Goal: Task Accomplishment & Management: Manage account settings

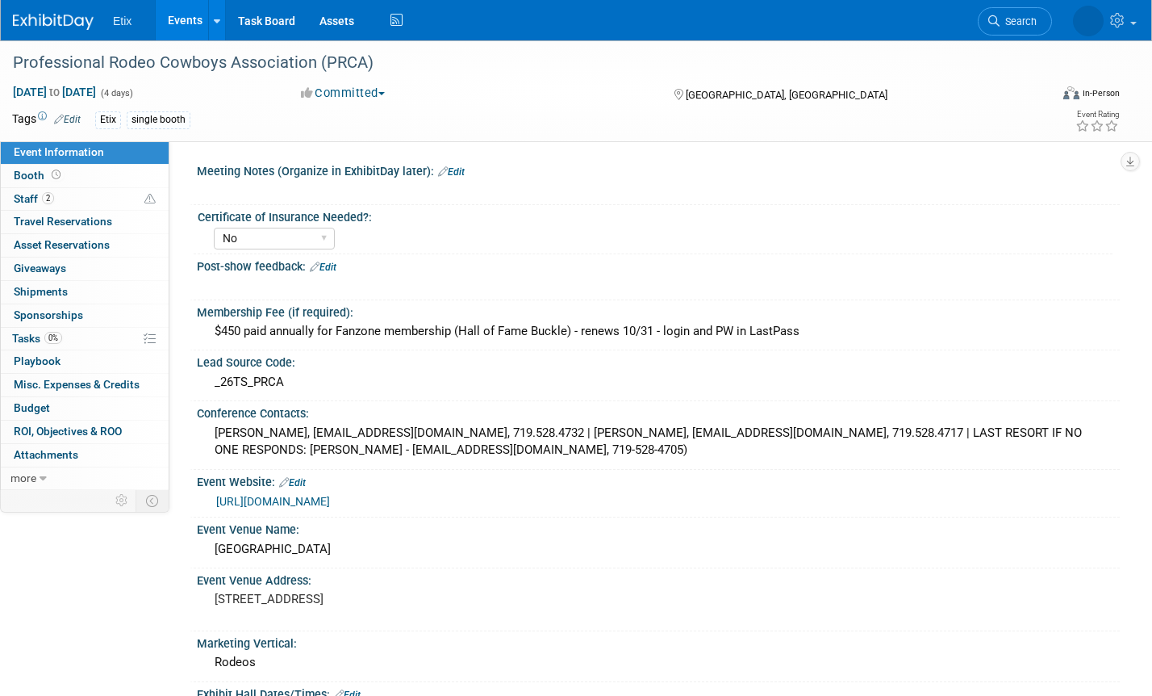
select select "No"
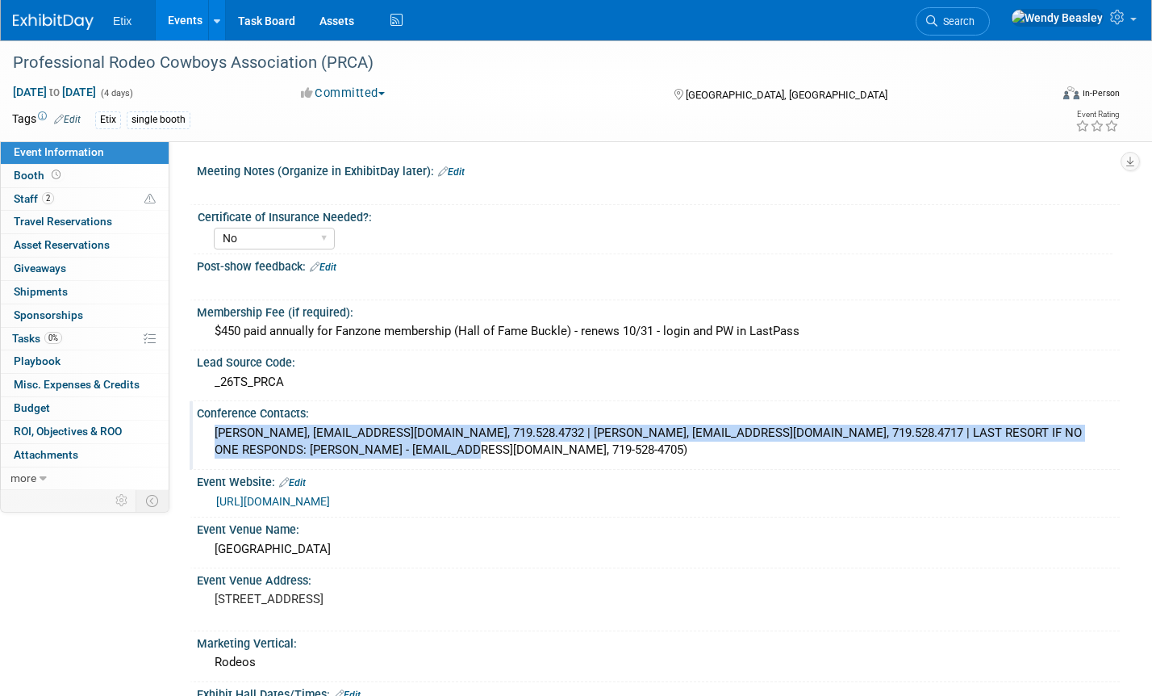
drag, startPoint x: 211, startPoint y: 429, endPoint x: 437, endPoint y: 457, distance: 226.8
click at [437, 457] on div "Sara Tadken, stadken@prorodeo.com, 719.528.4732 | Daidra Sims, dsims@prorodeo.c…" at bounding box center [658, 441] width 899 height 43
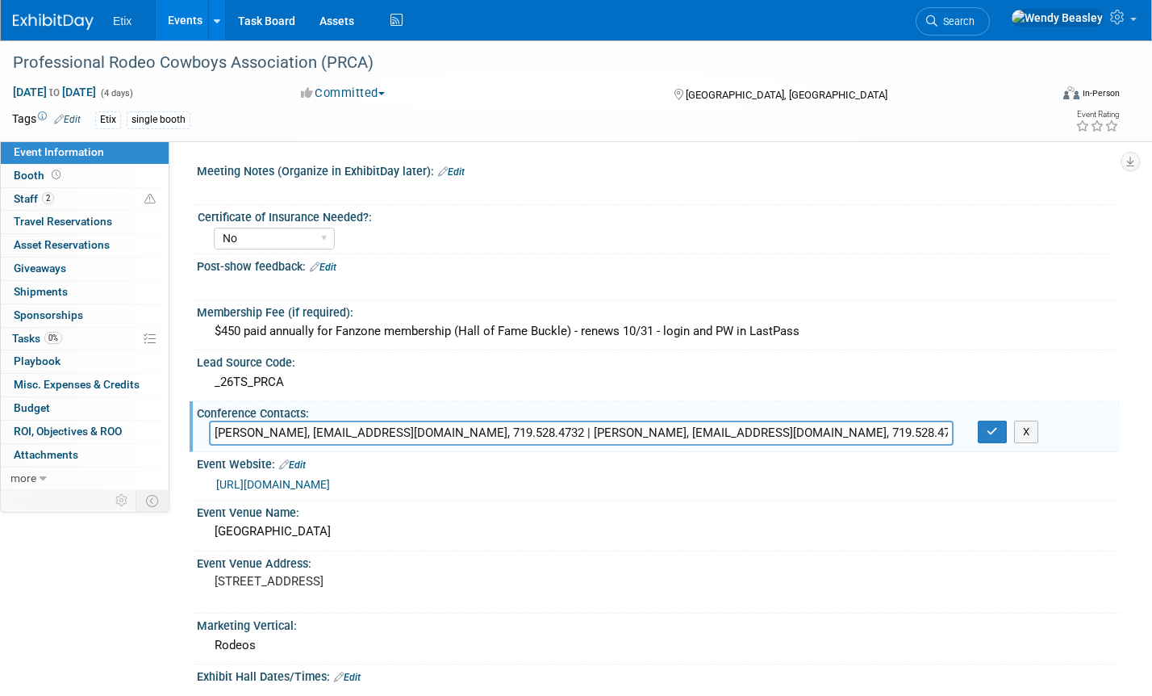
click at [646, 431] on input "Sara Tadken, stadken@prorodeo.com, 719.528.4732 | Daidra Sims, dsims@prorodeo.c…" at bounding box center [581, 432] width 745 height 25
click at [399, 453] on div "Event Website: Edit" at bounding box center [658, 462] width 923 height 21
drag, startPoint x: 505, startPoint y: 432, endPoint x: 254, endPoint y: 420, distance: 251.2
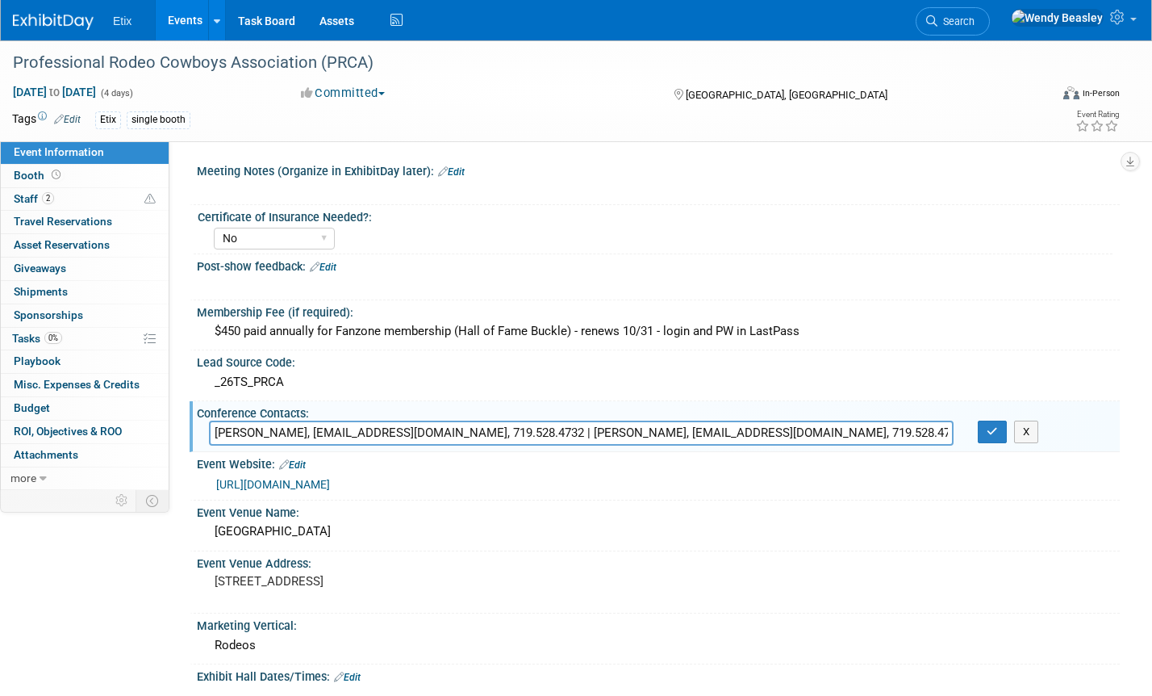
click at [254, 420] on input "Sara Tadken, stadken@prorodeo.com, 719.528.4732 | Daidra Sims, dsims@prorodeo.c…" at bounding box center [581, 432] width 745 height 25
type input "Daidra Sims, dsims@prorodeo.com, 719.528.4717 | LAST RESORT IF NO ONE RESPONDS:…"
click at [993, 436] on icon "button" at bounding box center [992, 431] width 11 height 10
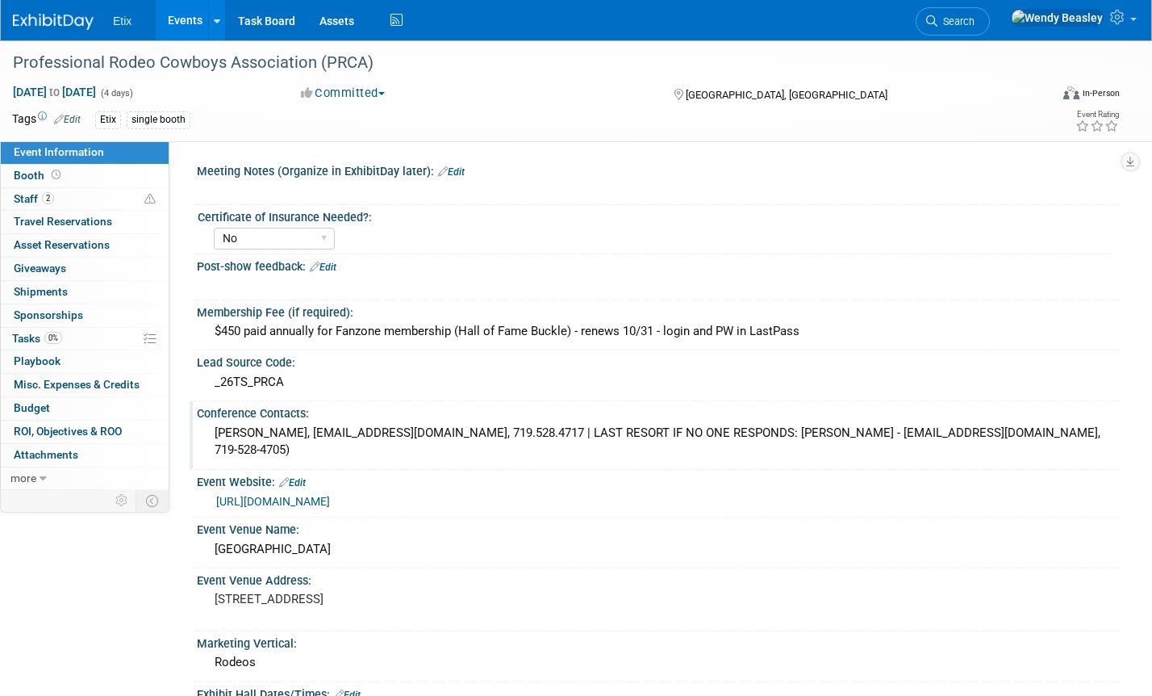
click at [957, 441] on div "Daidra Sims, dsims@prorodeo.com, 719.528.4717 | LAST RESORT IF NO ONE RESPONDS:…" at bounding box center [658, 441] width 899 height 43
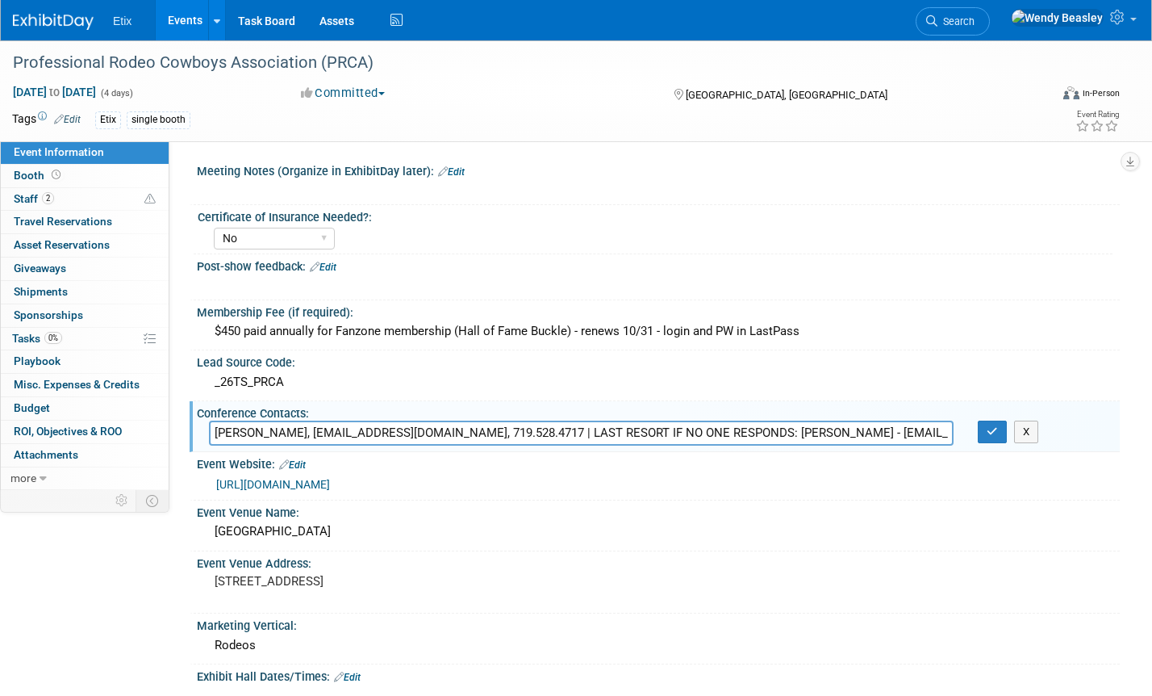
scroll to position [0, 36]
drag, startPoint x: 917, startPoint y: 433, endPoint x: 967, endPoint y: 434, distance: 49.3
click at [967, 434] on div "Daidra Sims, dsims@prorodeo.com, 719.528.4717 | LAST RESORT IF NO ONE RESPONDS:…" at bounding box center [658, 432] width 923 height 25
click at [948, 431] on input "Daidra Sims, dsims@prorodeo.com, 719.528.4717 | LAST RESORT IF NO ONE RESPONDS:…" at bounding box center [581, 432] width 745 height 25
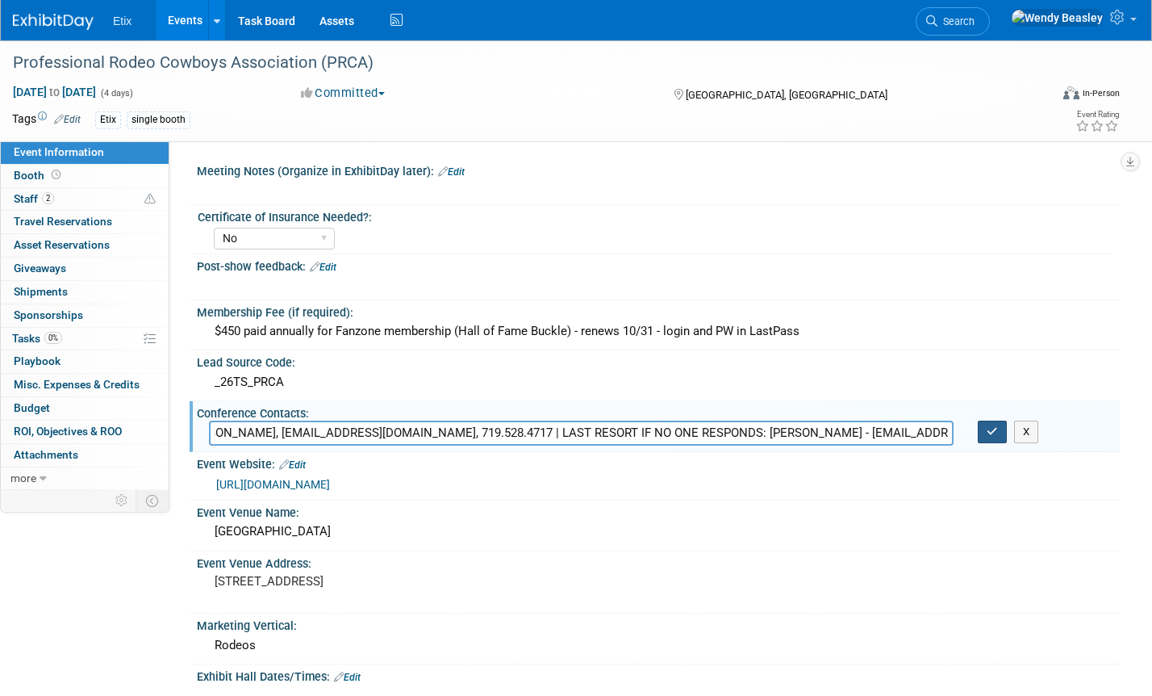
type input "Daidra Sims, dsims@prorodeo.com, 719.528.4717 | LAST RESORT IF NO ONE RESPONDS:…"
click at [999, 430] on button "button" at bounding box center [992, 431] width 29 height 23
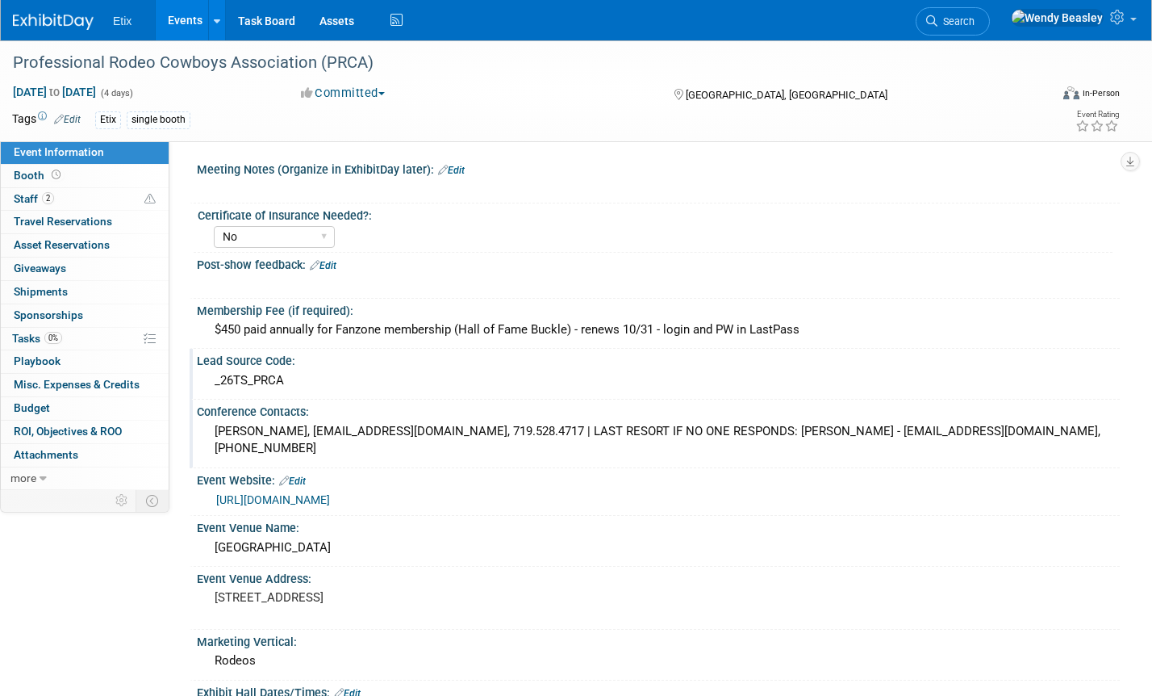
scroll to position [3, 0]
click at [180, 12] on link "Events" at bounding box center [185, 20] width 59 height 40
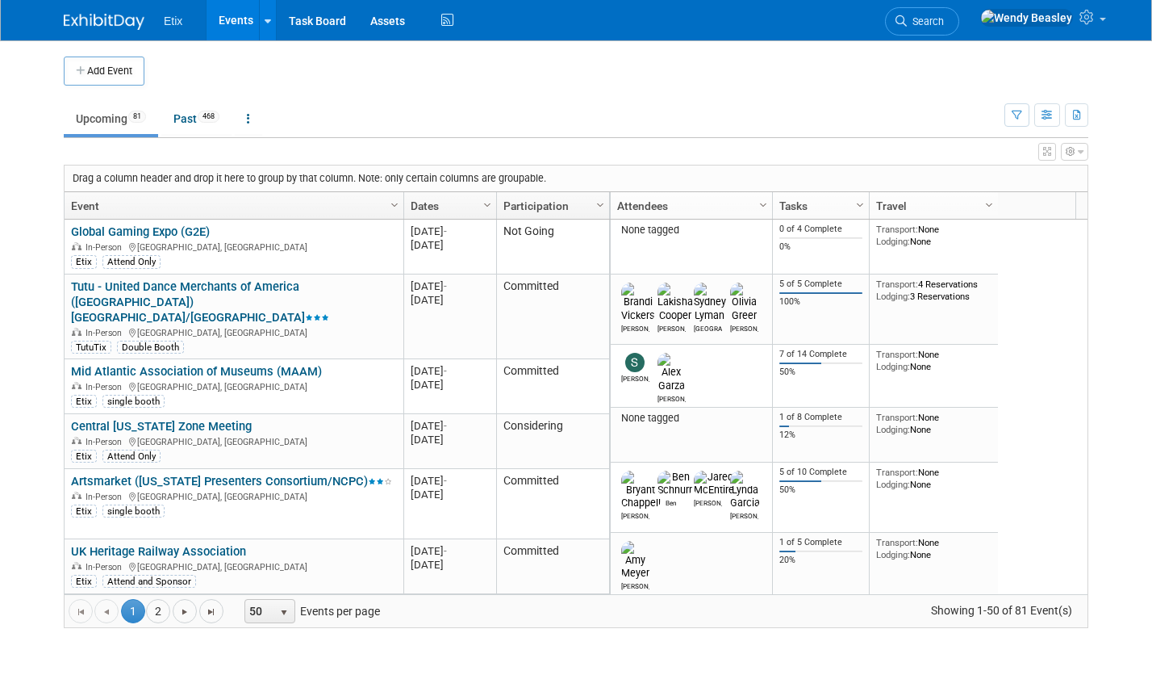
click at [944, 18] on span "Search" at bounding box center [925, 21] width 37 height 12
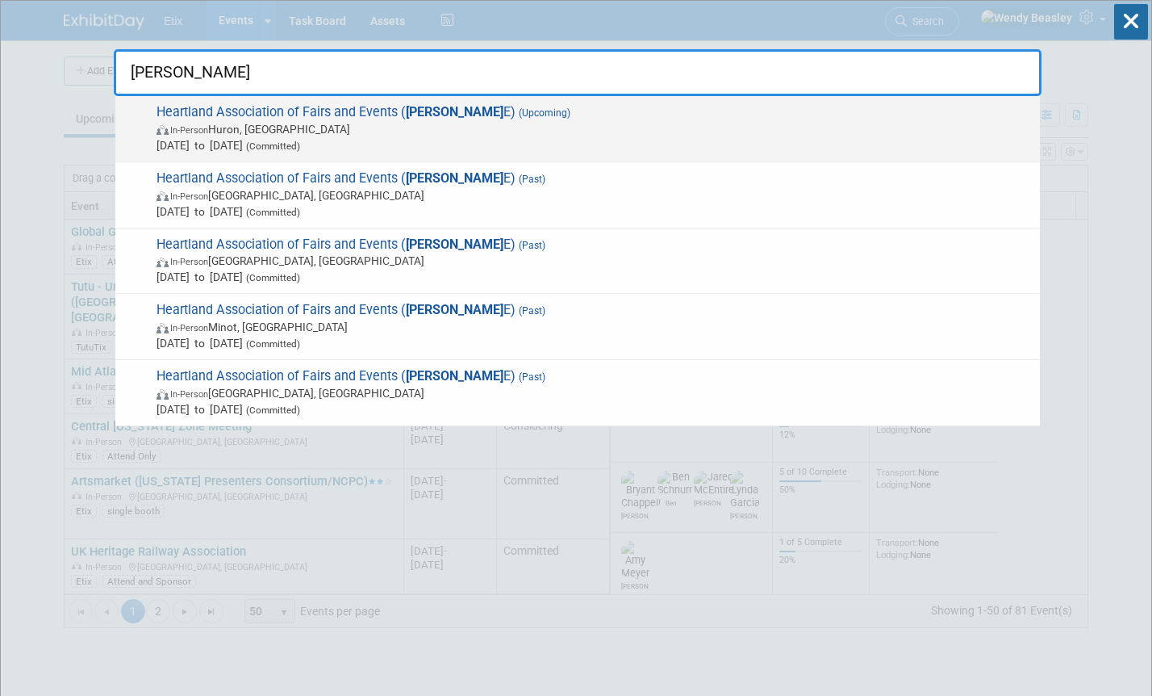
type input "[PERSON_NAME]"
click at [393, 115] on span "Heartland Association of Fairs and Events ( [PERSON_NAME] E) (Upcoming) In-Pers…" at bounding box center [592, 128] width 880 height 49
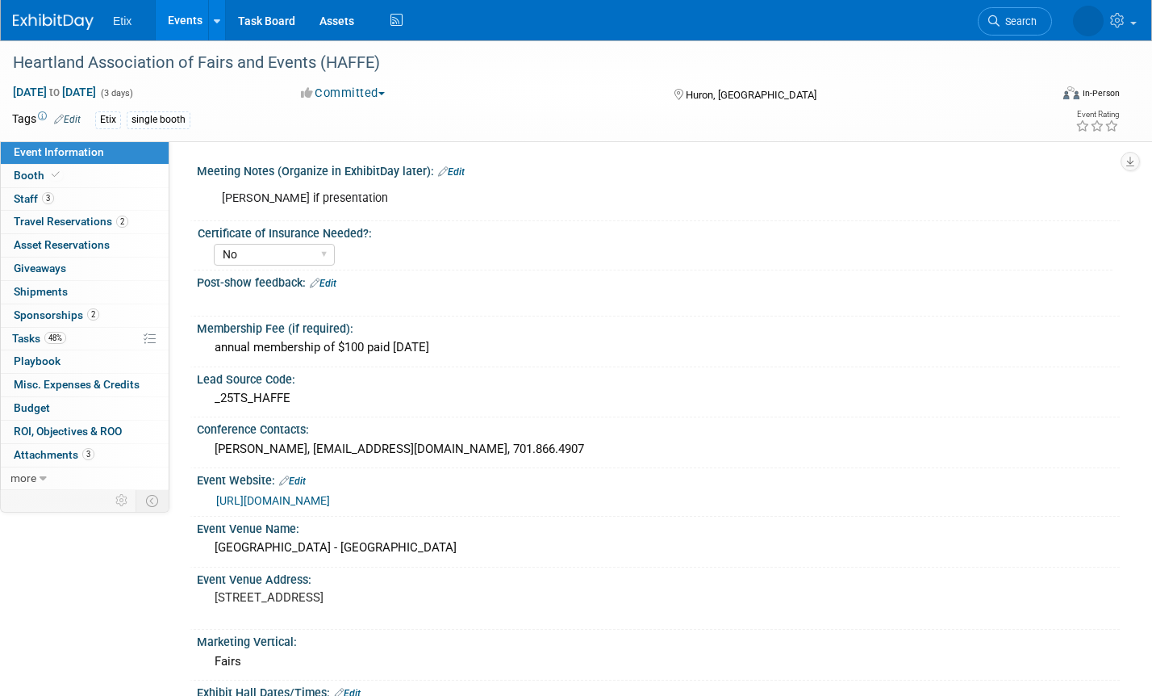
select select "No"
click at [330, 495] on link "[URL][DOMAIN_NAME]" at bounding box center [273, 500] width 114 height 13
click at [73, 87] on span "[DATE] to [DATE]" at bounding box center [54, 92] width 85 height 15
select select "10"
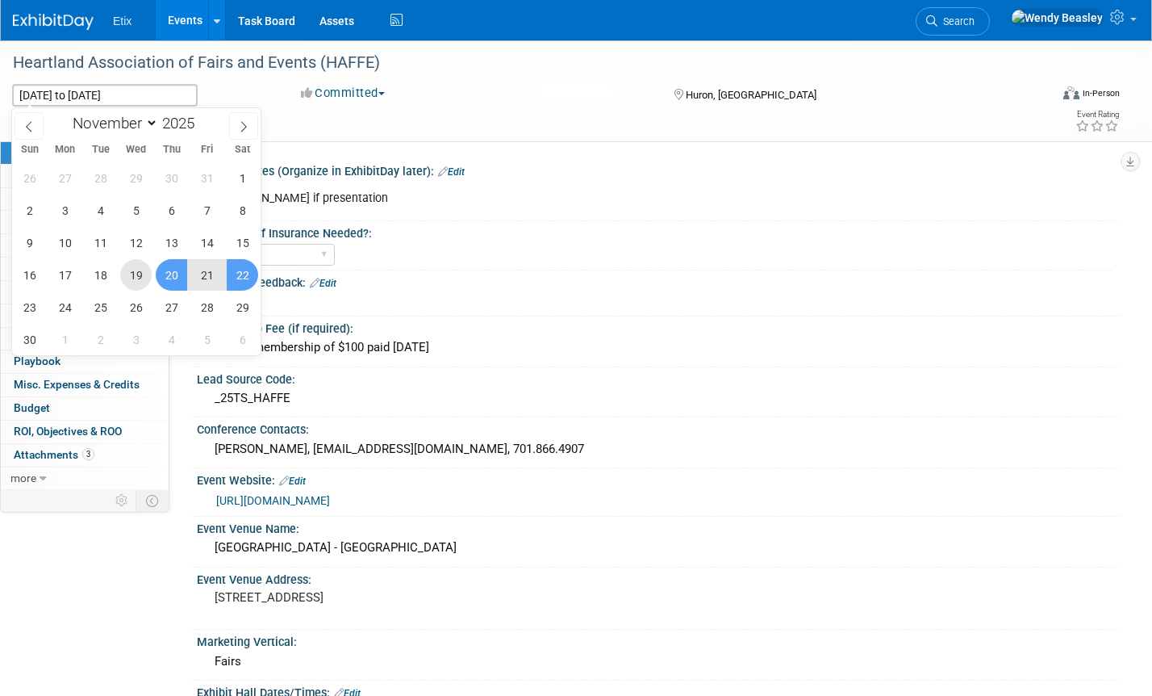
click at [129, 268] on span "19" at bounding box center [135, 274] width 31 height 31
type input "[DATE]"
click at [206, 270] on span "21" at bounding box center [206, 274] width 31 height 31
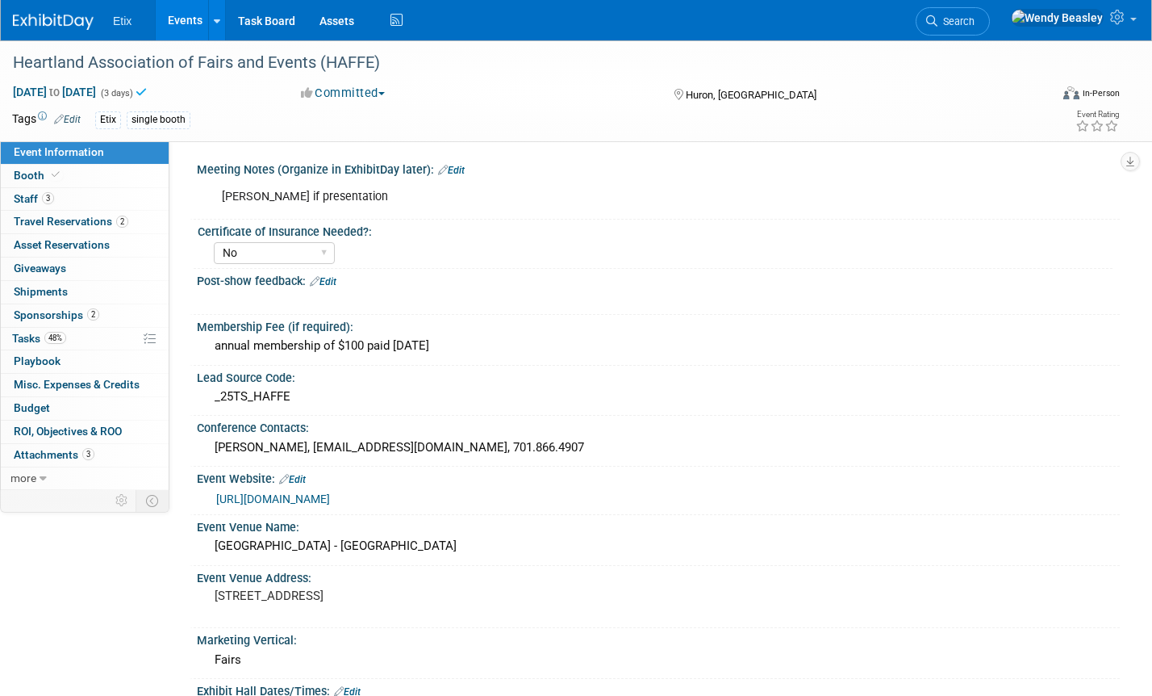
scroll to position [3, 0]
click at [310, 597] on pre "[STREET_ADDRESS]" at bounding box center [389, 594] width 349 height 15
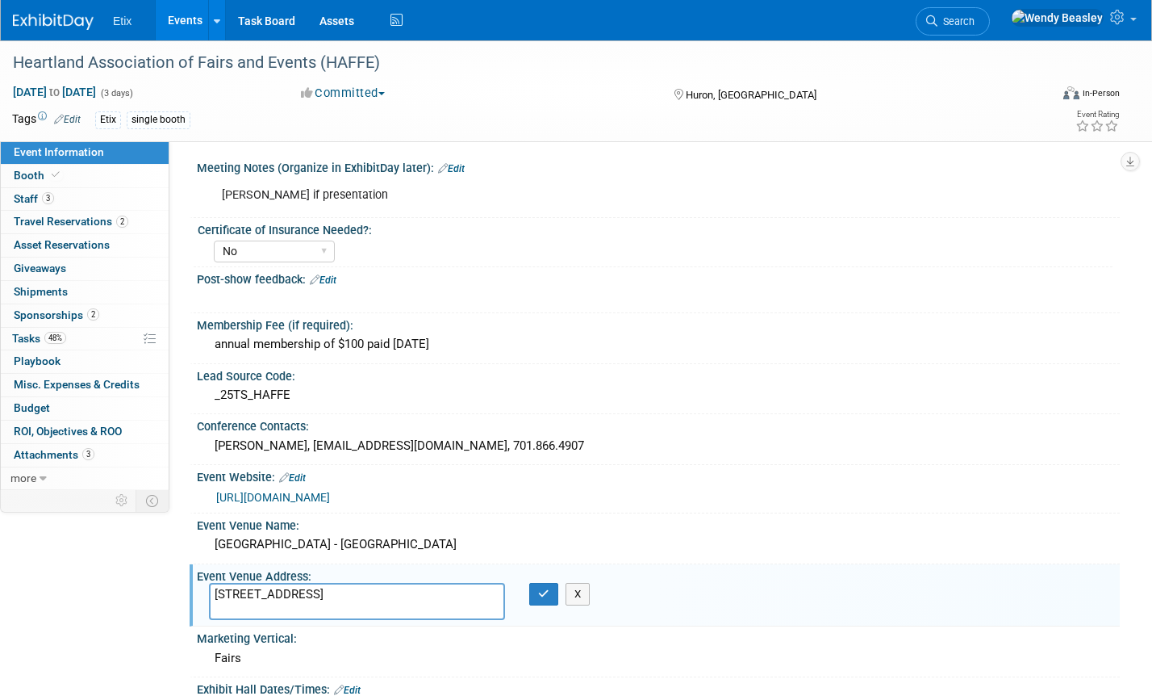
click at [310, 596] on textarea "[STREET_ADDRESS]" at bounding box center [357, 601] width 296 height 37
type textarea "The Clarion, Minot, ND"
click at [281, 544] on div "Crossroads Hotel - Huron Event Center" at bounding box center [658, 544] width 899 height 25
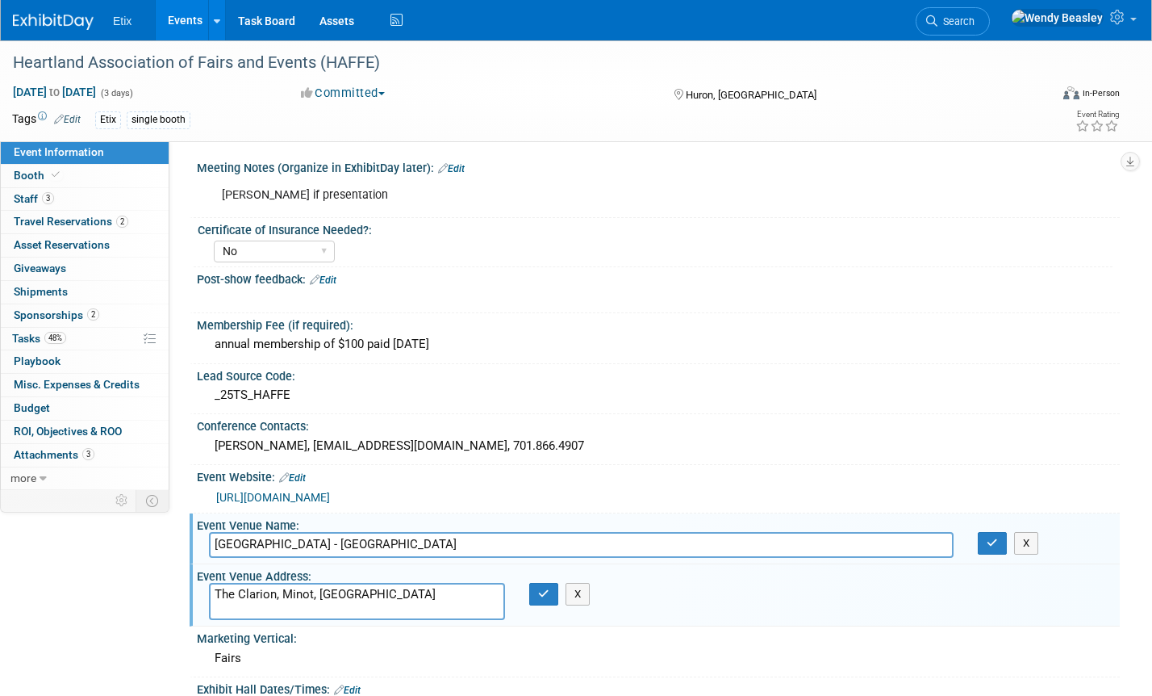
click at [281, 544] on input "Crossroads Hotel - Huron Event Center" at bounding box center [581, 544] width 745 height 25
type input "Clarion Hotel Convention Center"
drag, startPoint x: 349, startPoint y: 588, endPoint x: 161, endPoint y: 593, distance: 188.9
click at [161, 593] on div "Event Information Event Info Booth Booth 3 Staff 3 Staff 2 Travel Reservations …" at bounding box center [576, 477] width 1152 height 880
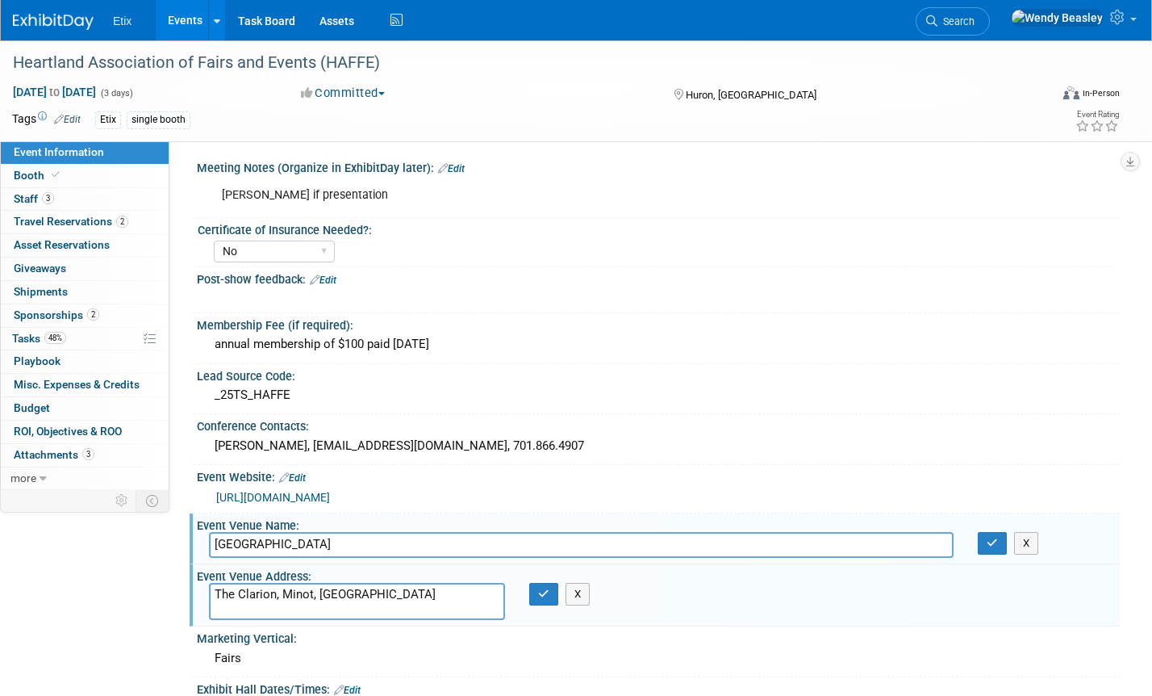
paste textarea "2200 E Burdick Expy, Minot, ND 58701"
type textarea "2200 E Burdick Expy, Minot, ND 58701"
click at [540, 595] on icon "button" at bounding box center [543, 593] width 11 height 10
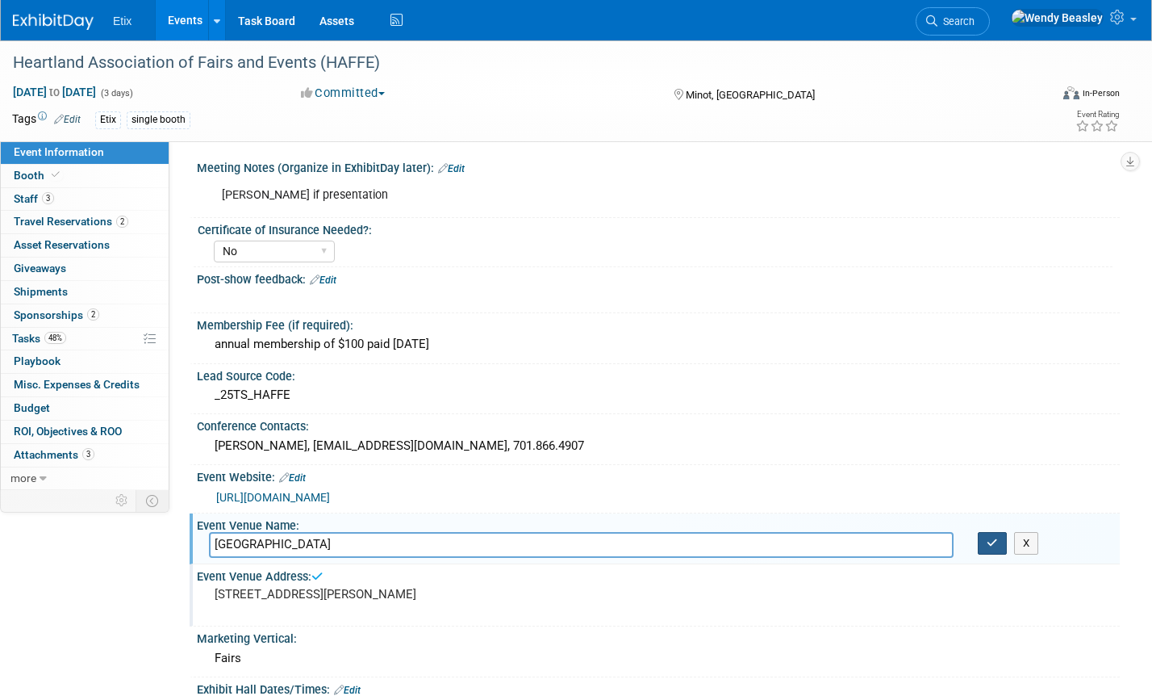
click at [993, 541] on icon "button" at bounding box center [992, 542] width 11 height 10
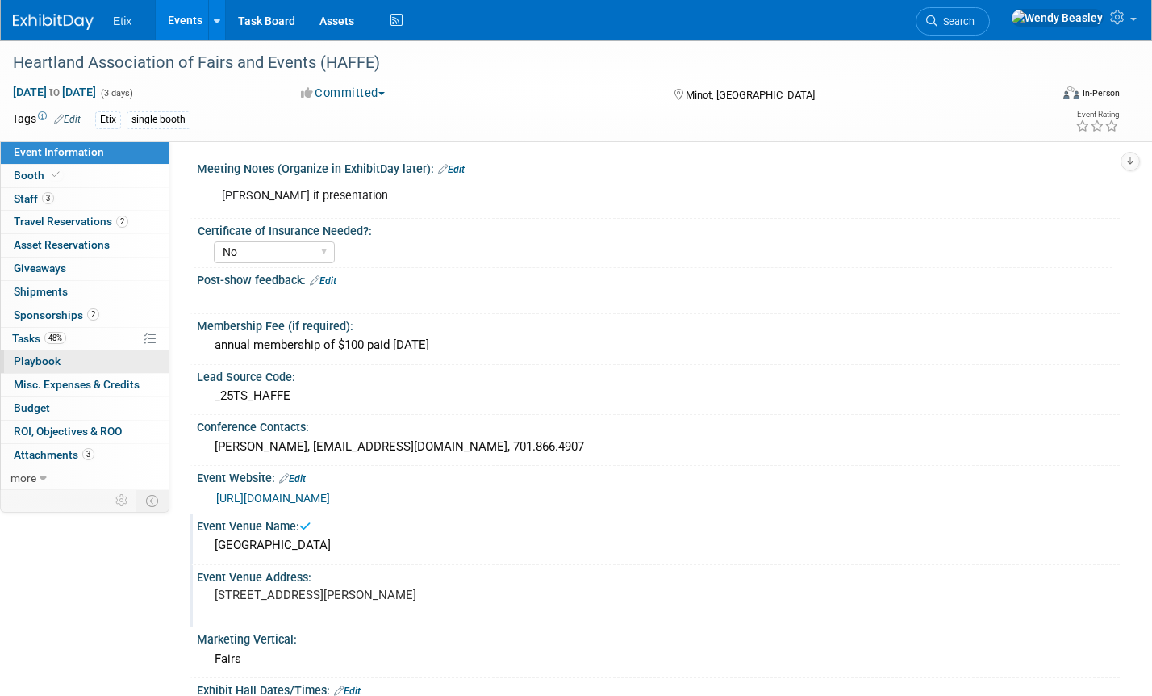
scroll to position [0, 0]
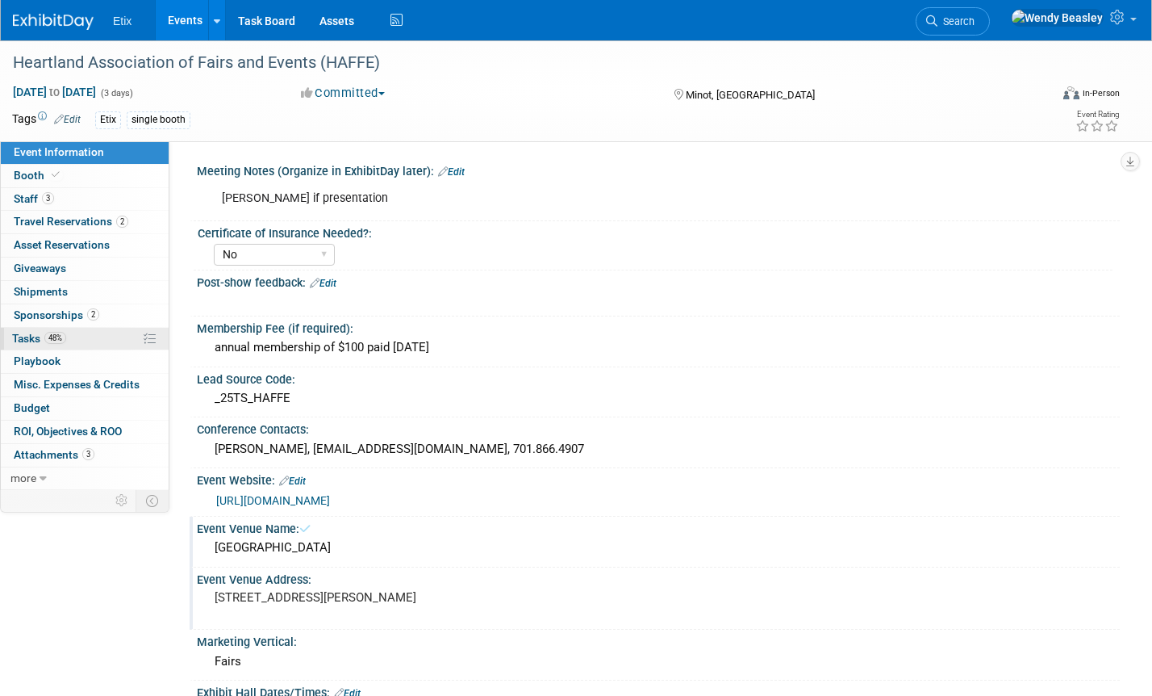
click at [31, 336] on span "Tasks 48%" at bounding box center [39, 338] width 54 height 13
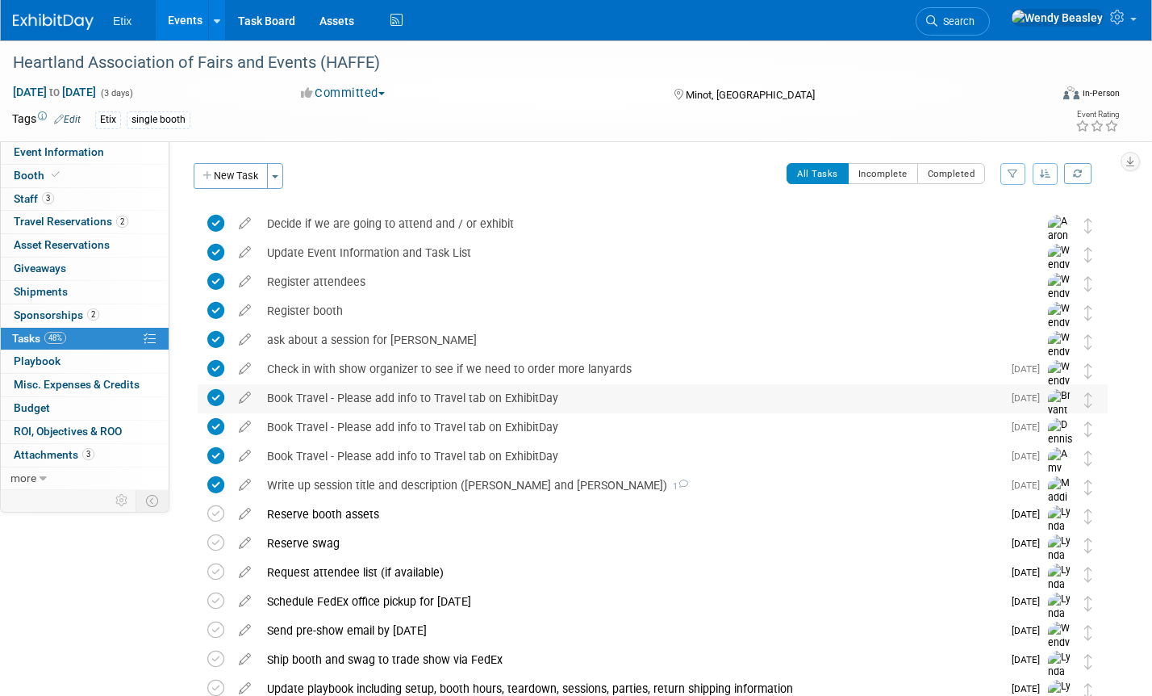
click at [439, 390] on div "Book Travel - Please add info to Travel tab on ExhibitDay" at bounding box center [630, 397] width 743 height 27
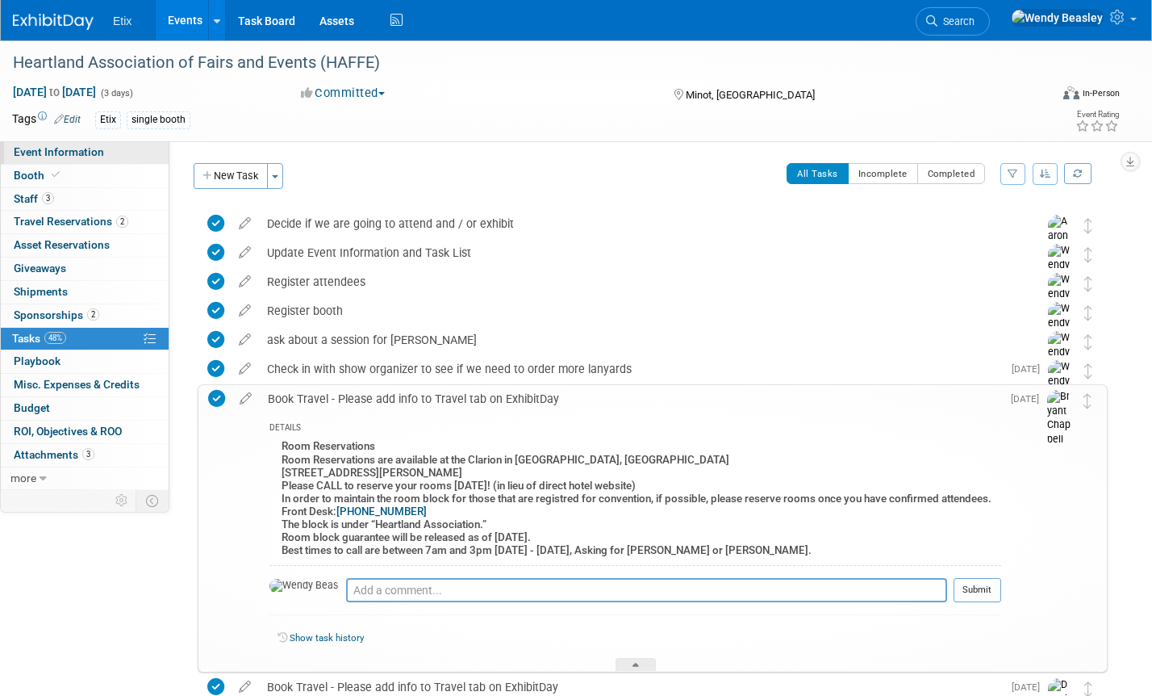
click at [36, 145] on link "Event Information" at bounding box center [85, 152] width 168 height 23
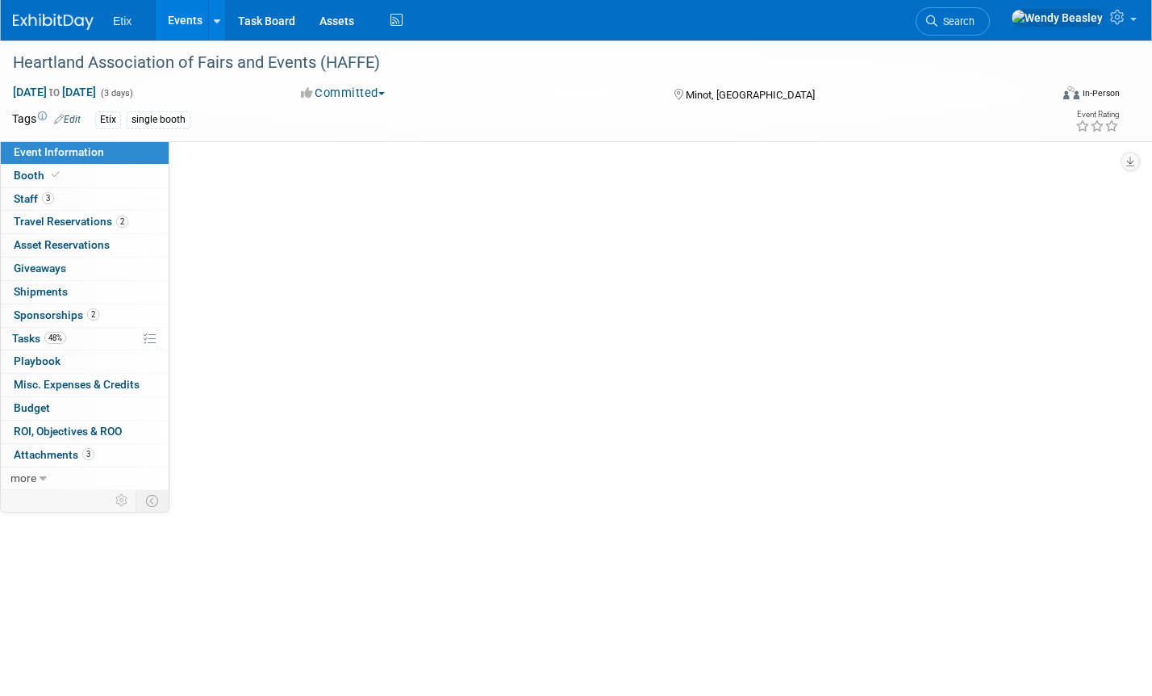
select select "No"
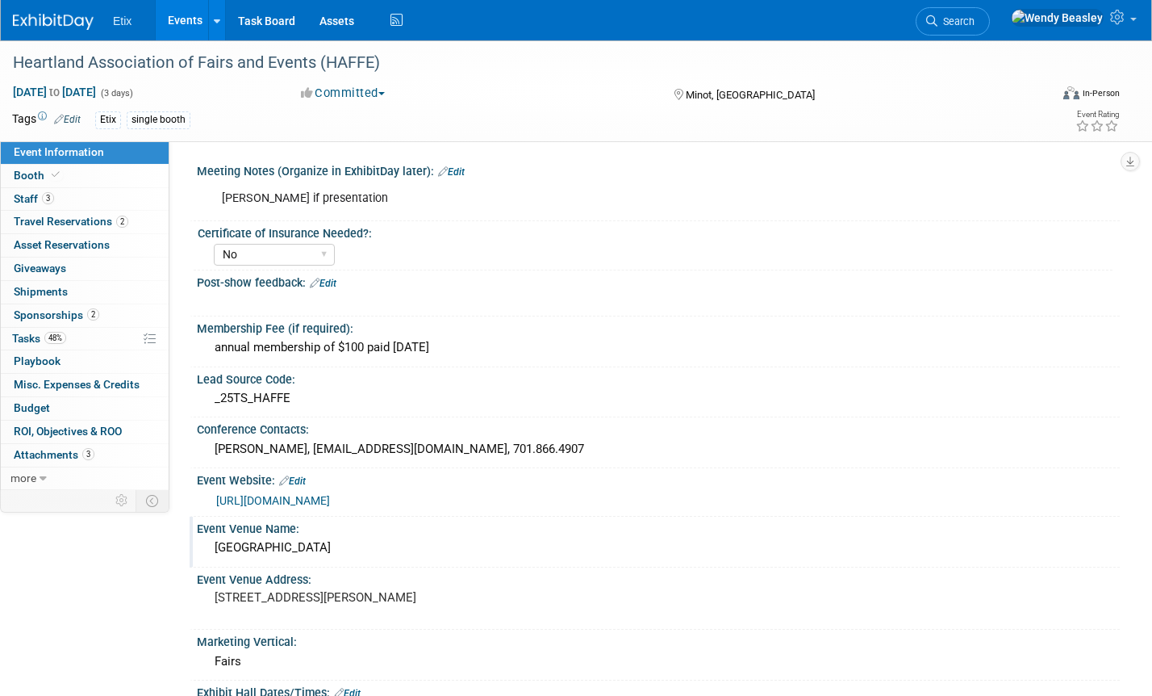
click at [325, 545] on div "Clarion Hotel Convention Center" at bounding box center [658, 547] width 899 height 25
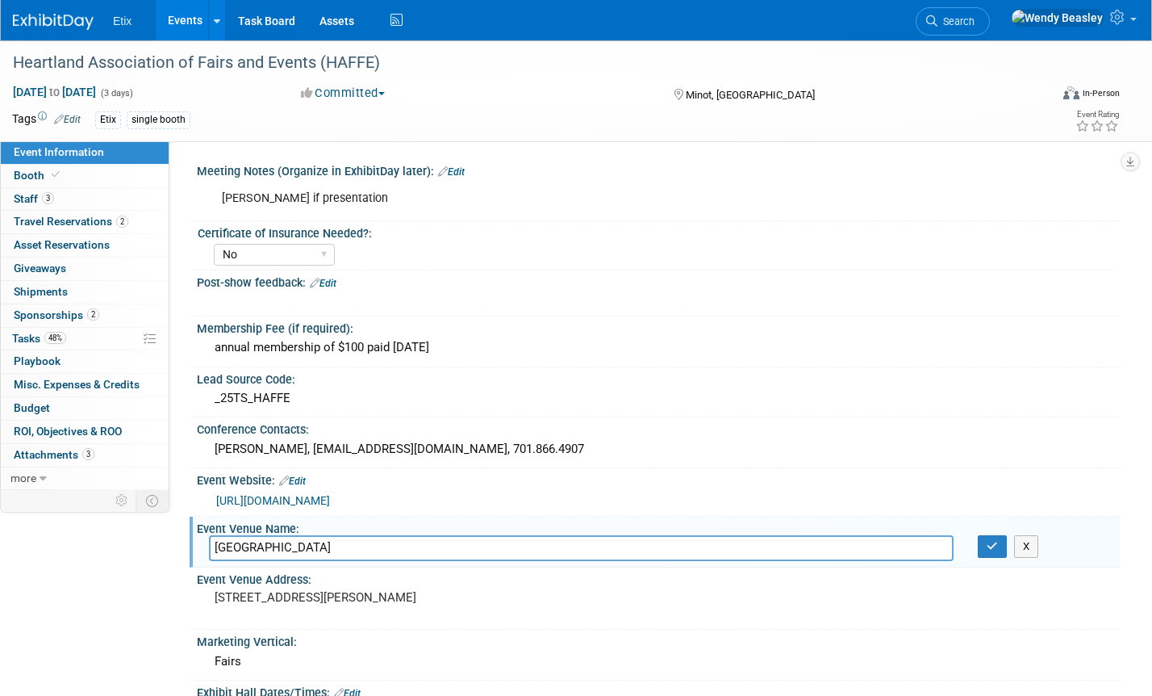
click at [325, 545] on input "Clarion Hotel Convention Center" at bounding box center [581, 547] width 745 height 25
type input "The Huron Event Center"
click at [995, 545] on icon "button" at bounding box center [992, 546] width 11 height 10
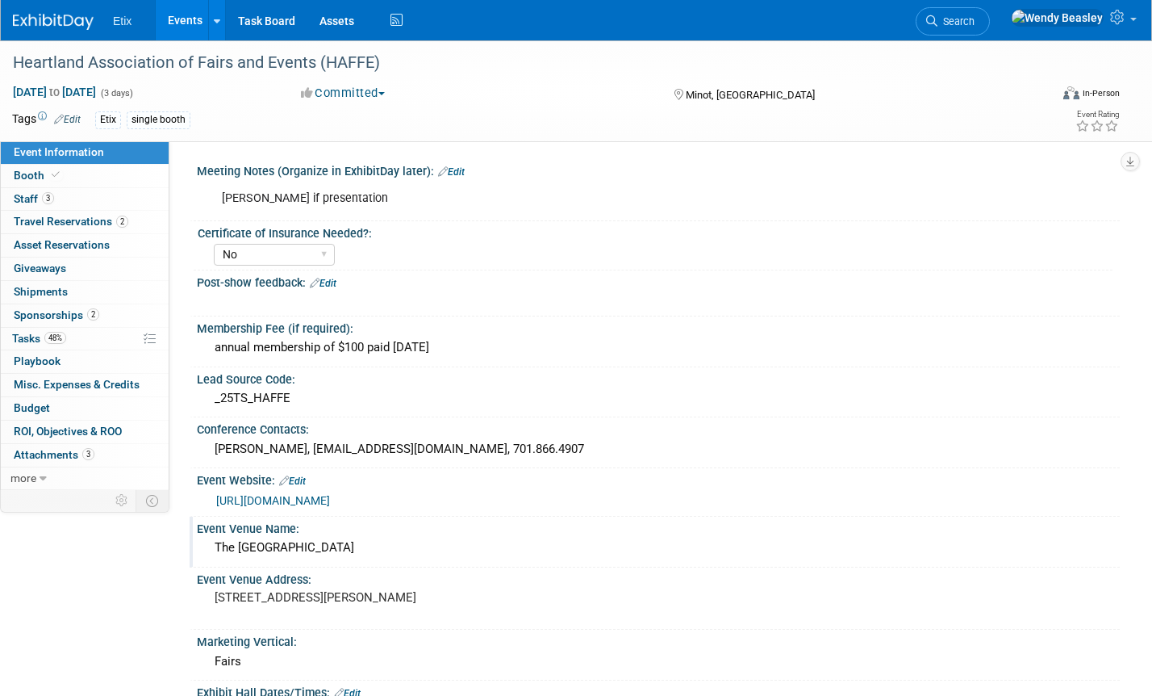
click at [320, 543] on div "The Huron Event Center" at bounding box center [658, 547] width 899 height 25
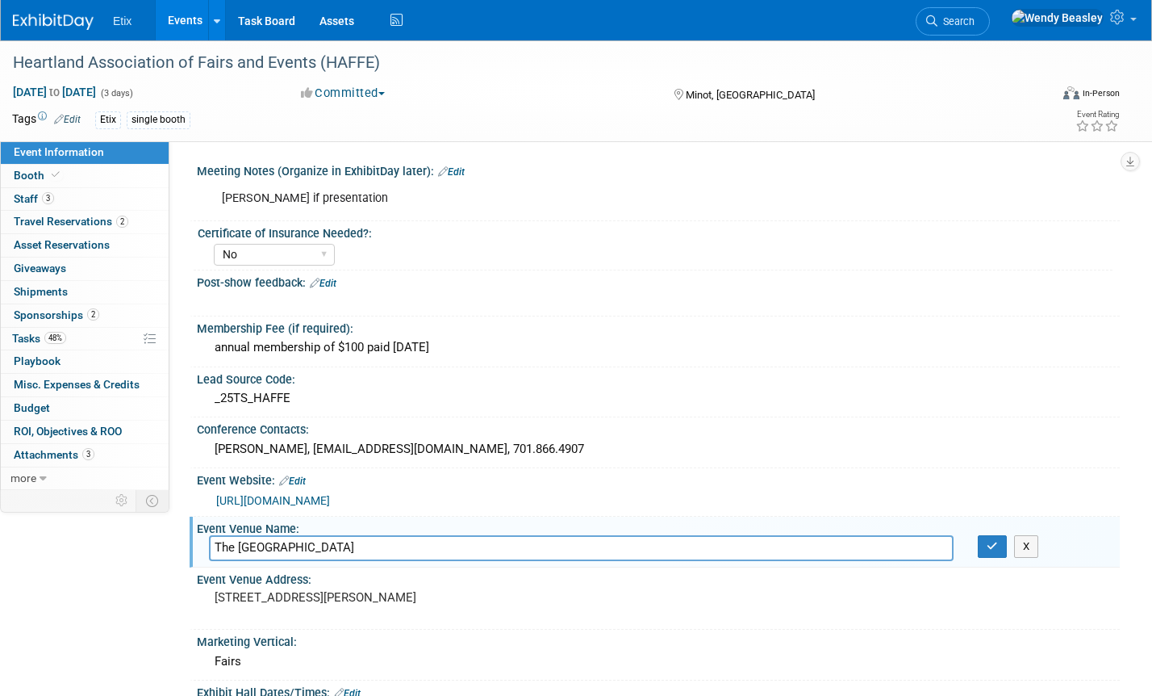
click at [320, 543] on input "The Huron Event Center" at bounding box center [581, 547] width 745 height 25
type input "Crossroads Hotel-Huron Event Center"
click at [993, 550] on icon "button" at bounding box center [992, 546] width 11 height 10
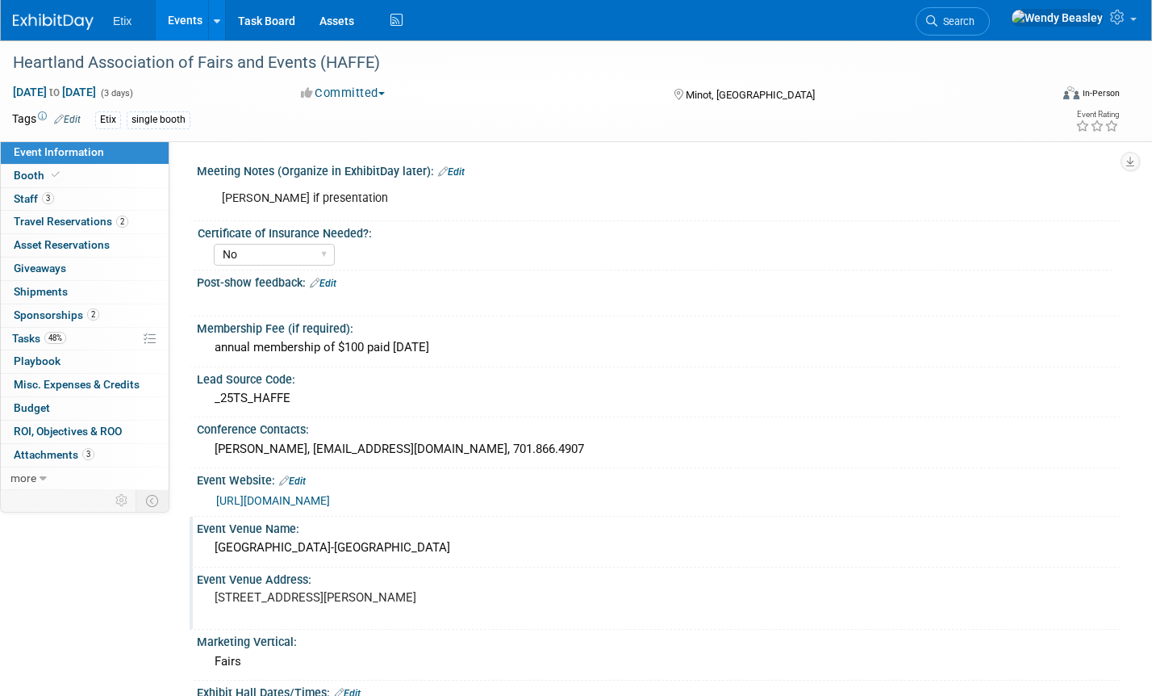
drag, startPoint x: 443, startPoint y: 591, endPoint x: 203, endPoint y: 597, distance: 239.7
click at [203, 597] on div "2200 E Burdick Expy, Minot, ND 58701" at bounding box center [389, 605] width 385 height 39
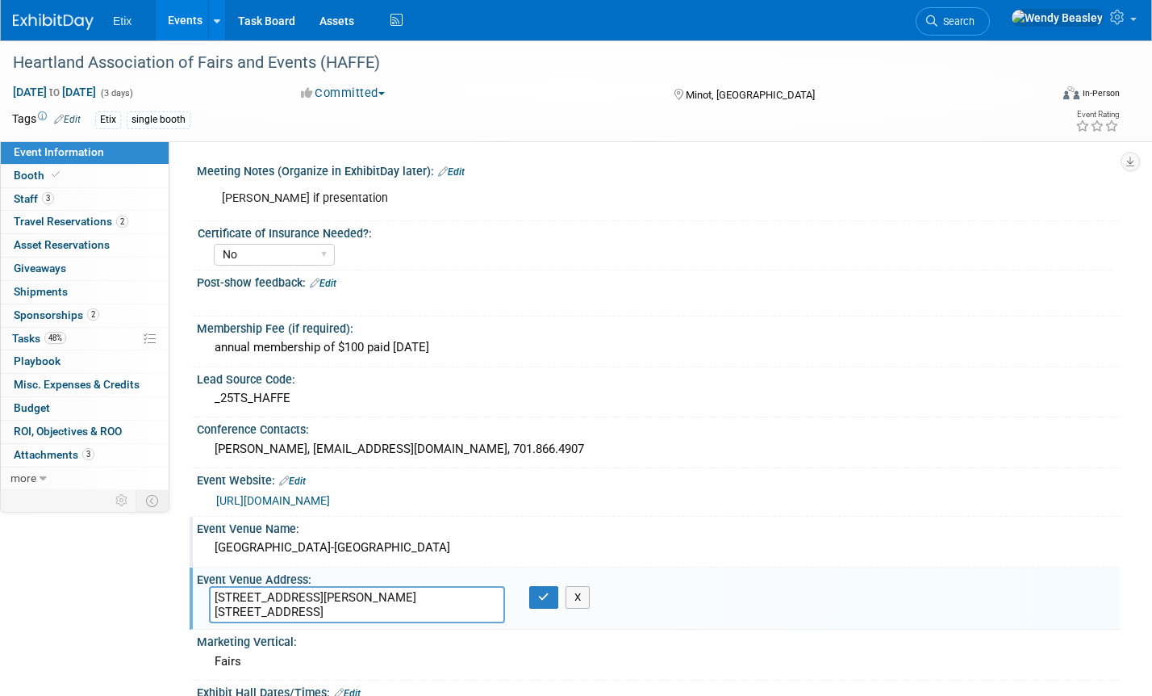
click at [440, 596] on textarea "2200 E Burdick Expy, Minot, ND 58701100 4th St SW, Huron, SD 57350" at bounding box center [357, 604] width 296 height 37
type textarea "[STREET_ADDRESS]"
click at [542, 595] on icon "button" at bounding box center [543, 596] width 11 height 10
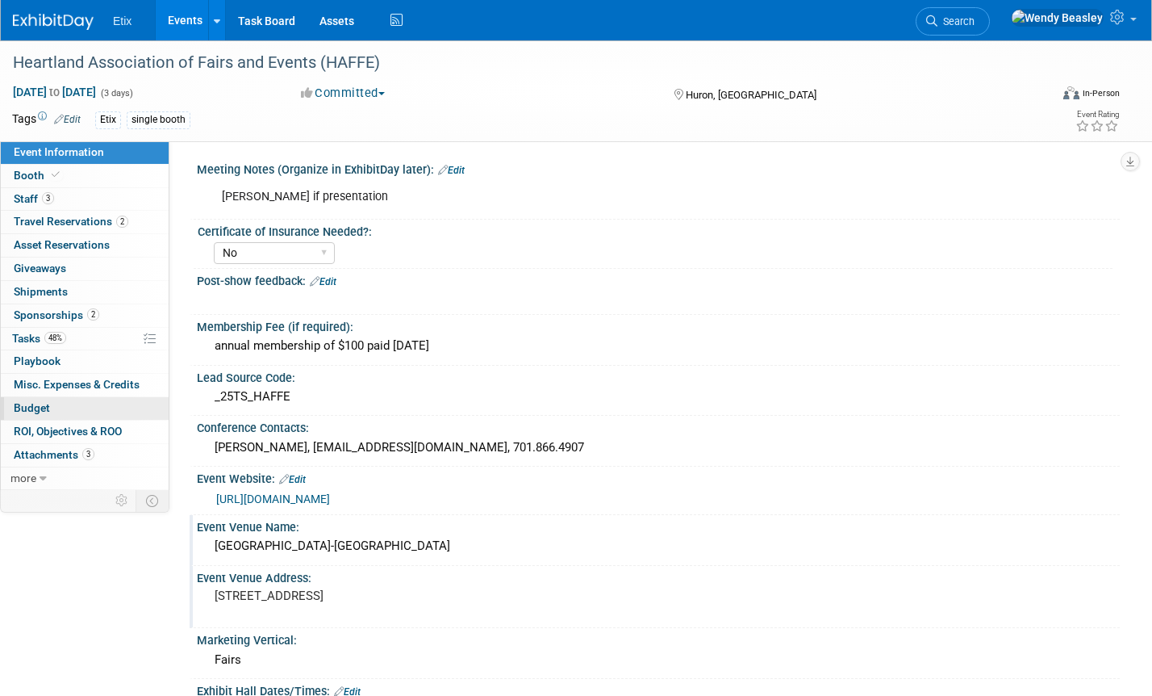
scroll to position [3, 0]
click at [26, 340] on span "Tasks 48%" at bounding box center [39, 338] width 54 height 13
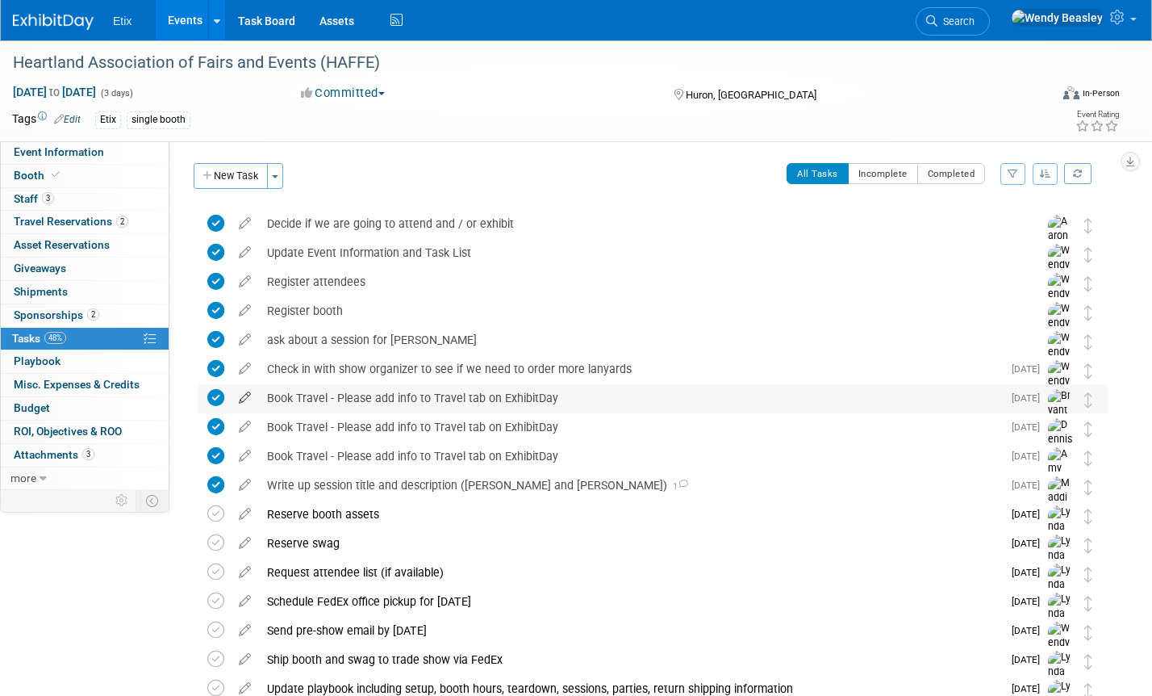
click at [253, 396] on icon at bounding box center [245, 394] width 28 height 20
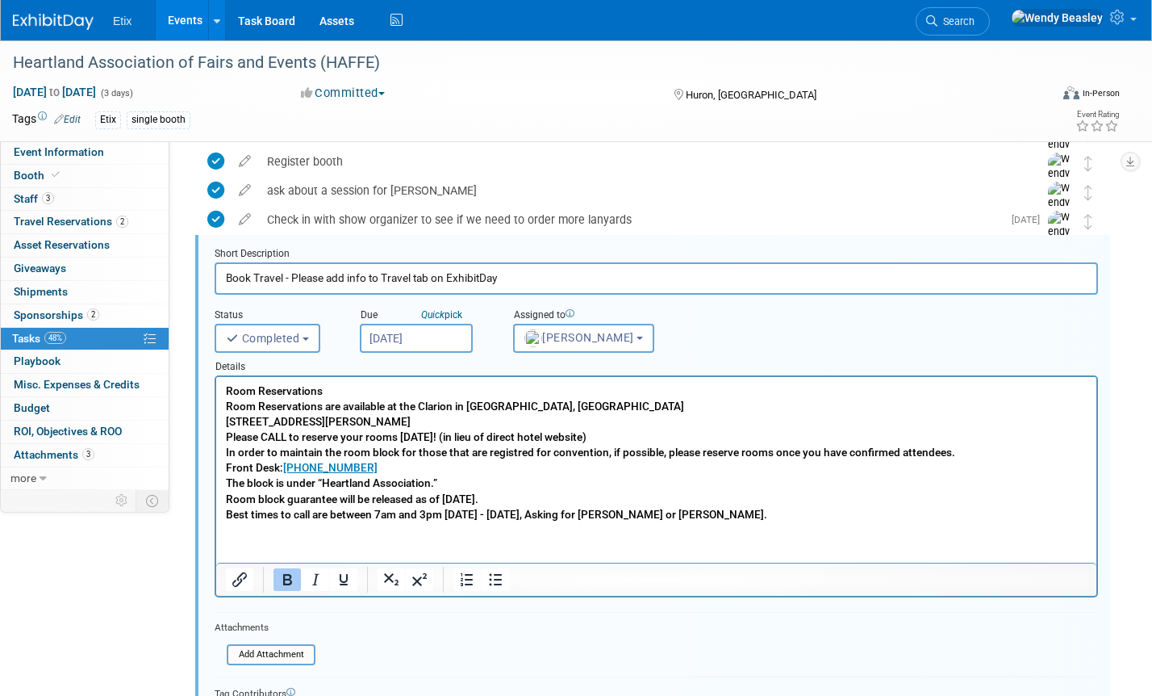
scroll to position [151, 0]
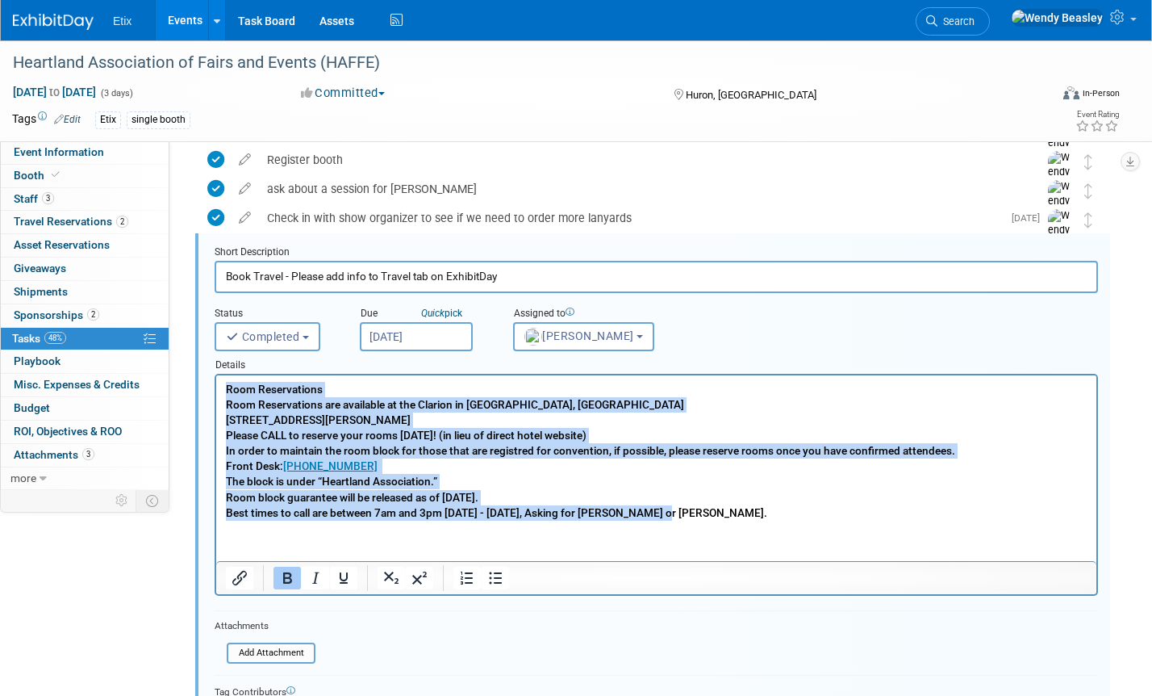
drag, startPoint x: 673, startPoint y: 513, endPoint x: 185, endPoint y: 391, distance: 503.2
click at [216, 391] on html "Room Reservations Room Reservations are available at the Clarion in Minot, ND 2…" at bounding box center [656, 447] width 880 height 145
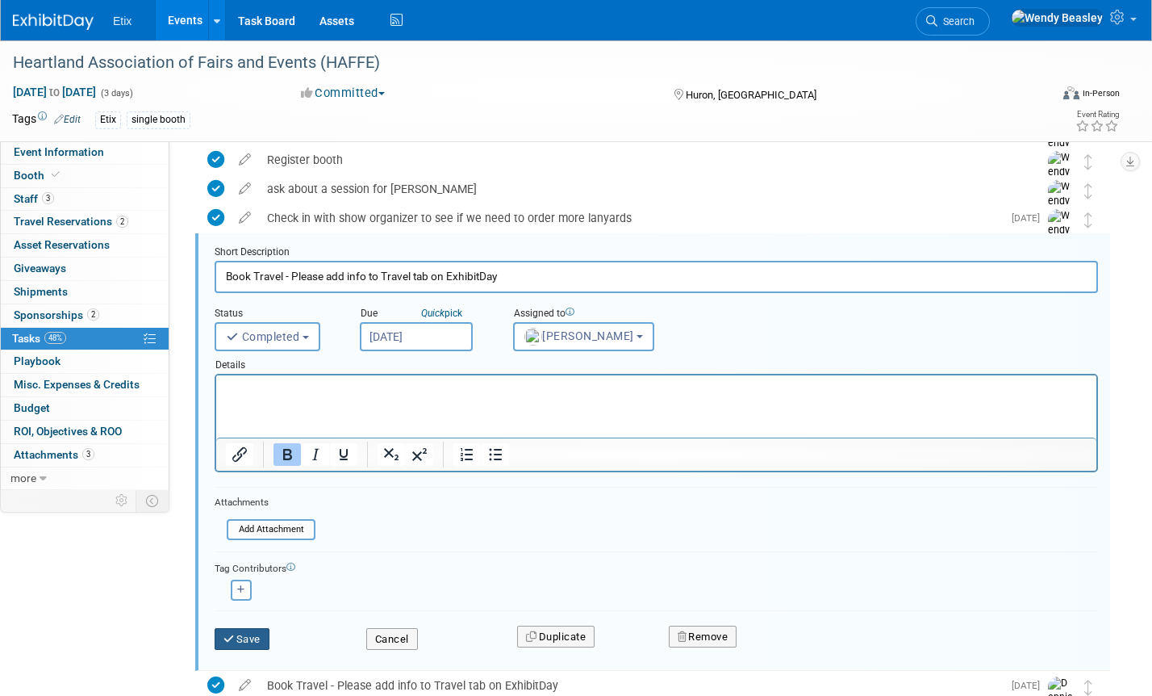
click at [255, 635] on button "Save" at bounding box center [242, 639] width 55 height 23
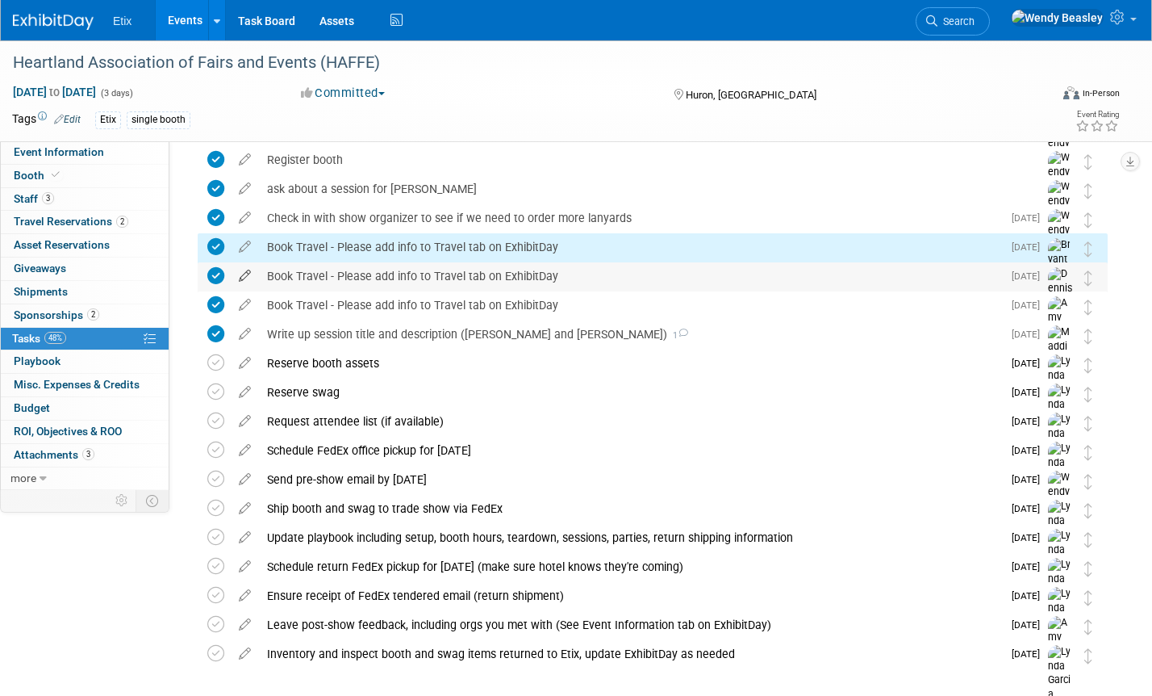
click at [241, 276] on icon at bounding box center [245, 272] width 28 height 20
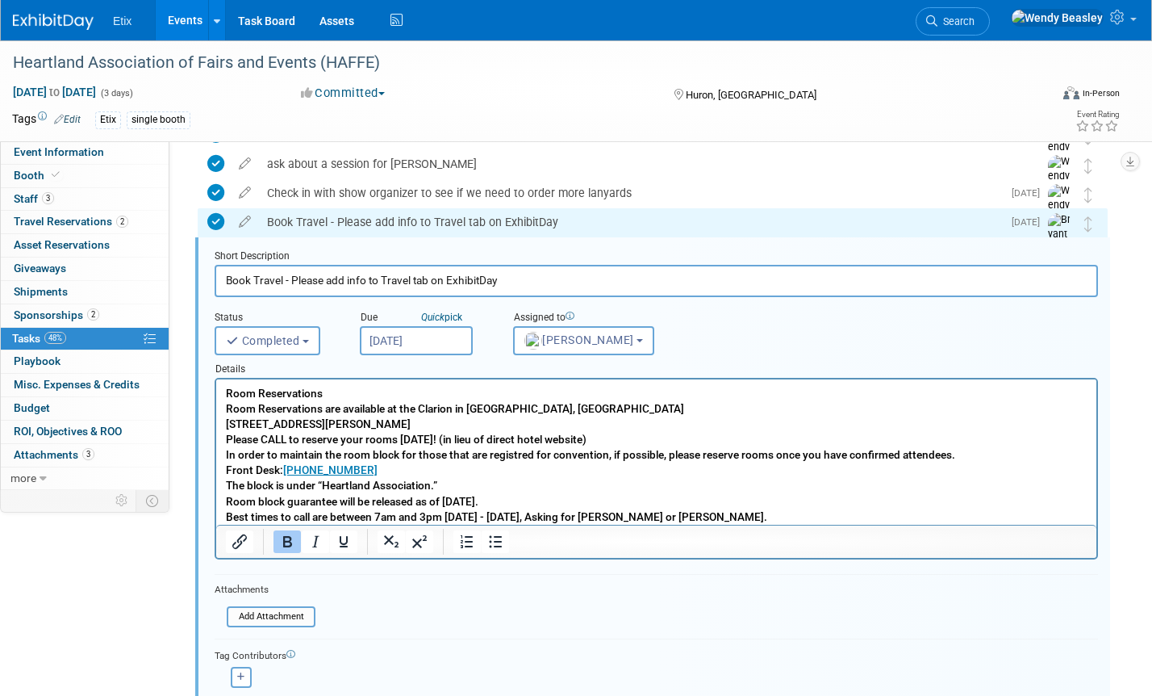
scroll to position [177, 0]
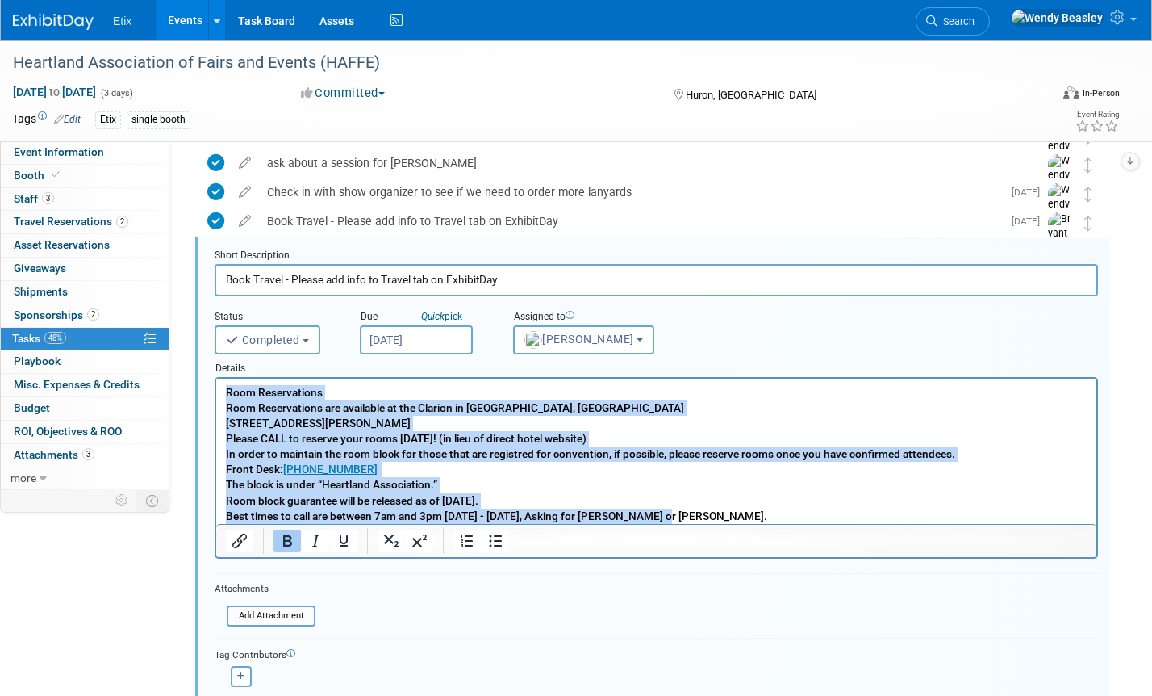
drag, startPoint x: 228, startPoint y: 389, endPoint x: 719, endPoint y: 550, distance: 517.0
click at [719, 524] on html "Room Reservations Room Reservations are available at the Clarion in Minot, ND 2…" at bounding box center [656, 450] width 880 height 145
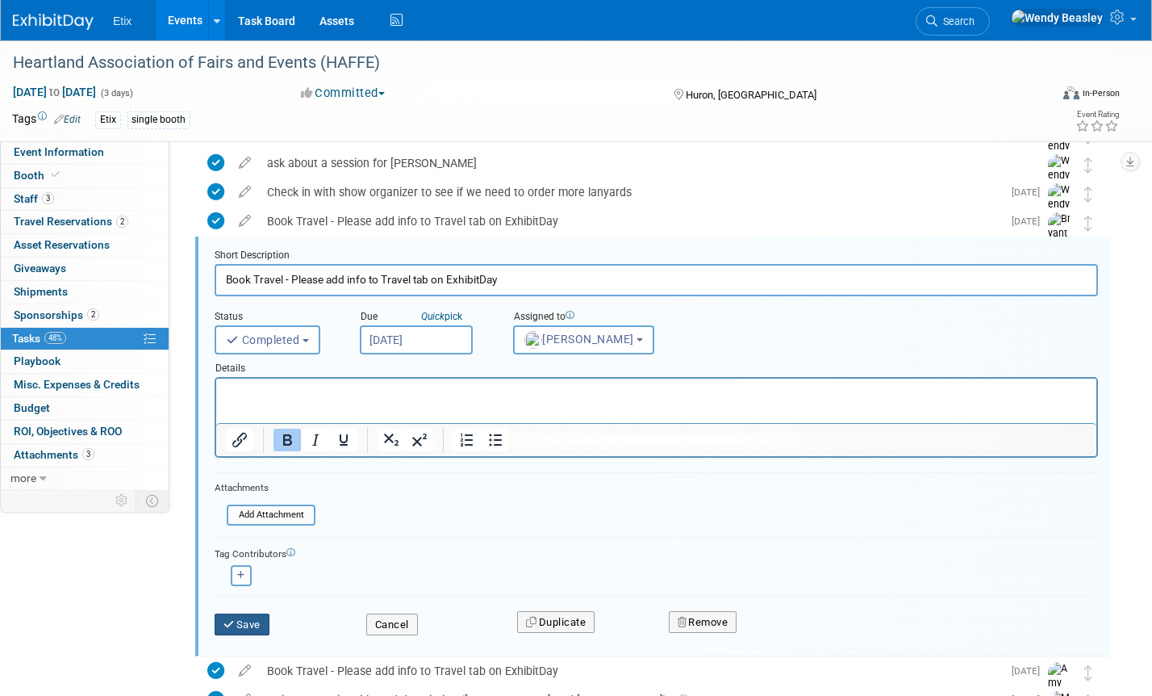
click at [253, 618] on button "Save" at bounding box center [242, 624] width 55 height 23
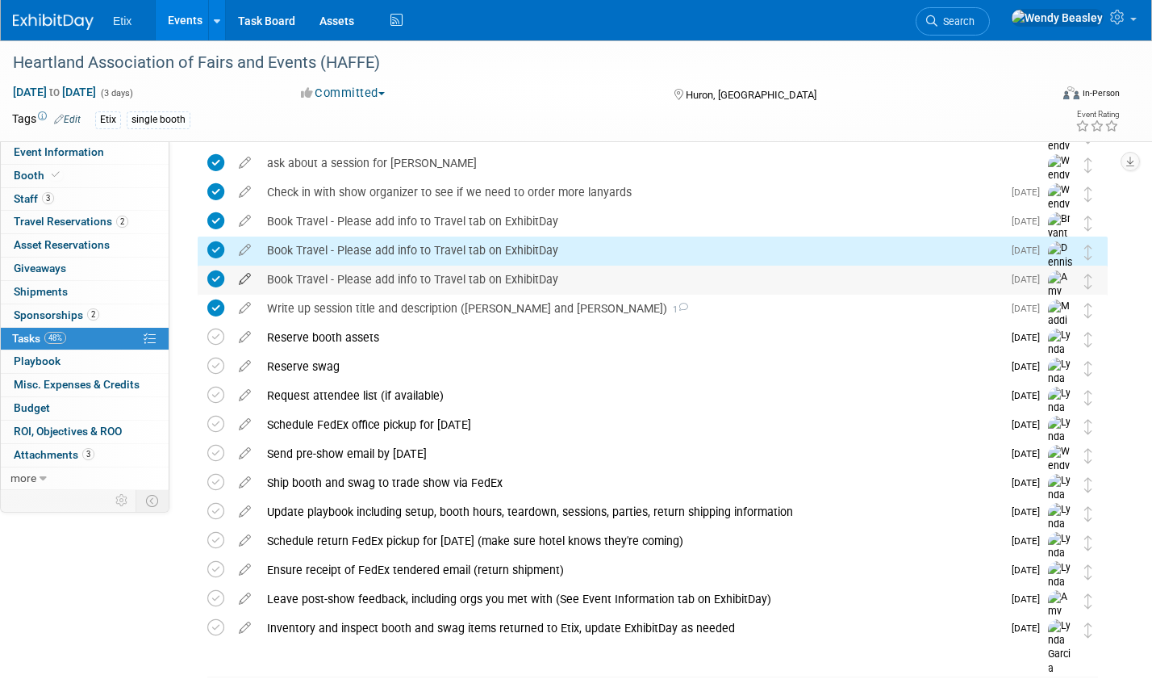
click at [242, 274] on icon at bounding box center [245, 275] width 28 height 20
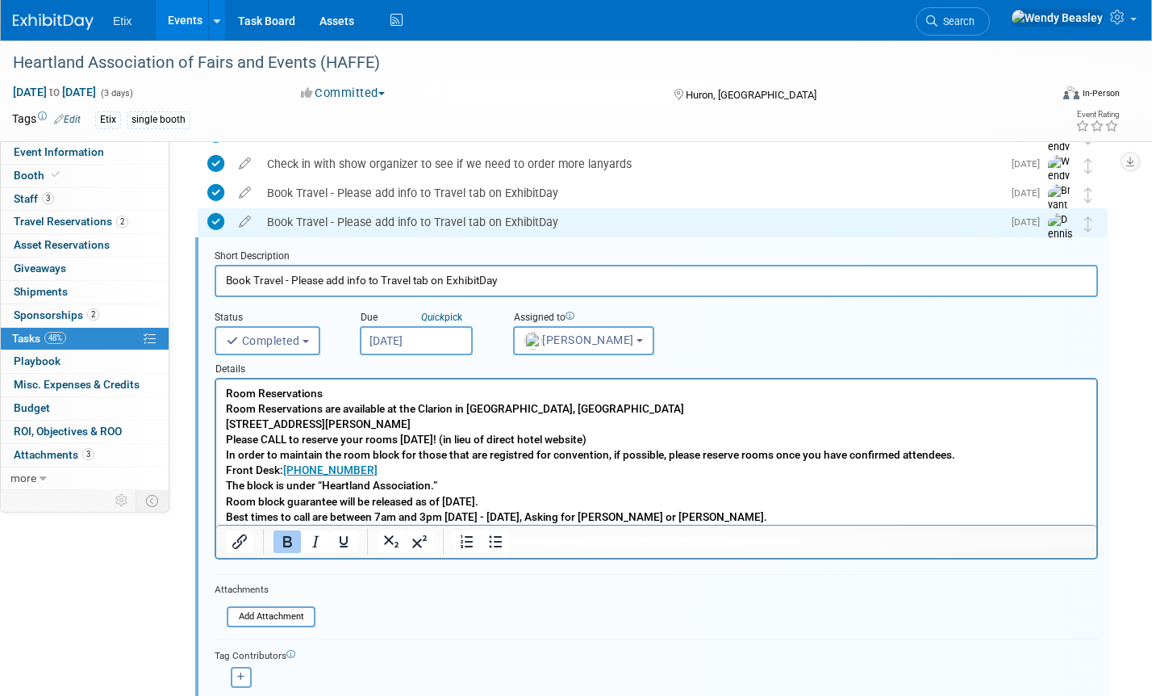
scroll to position [206, 0]
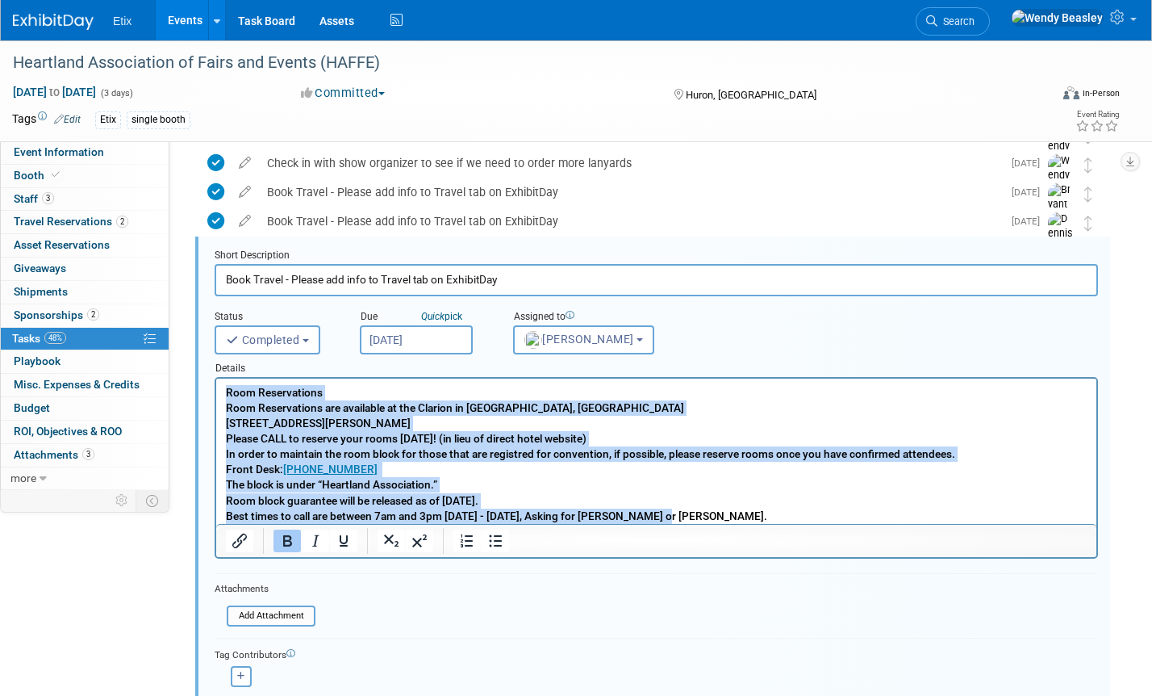
drag, startPoint x: 659, startPoint y: 511, endPoint x: 414, endPoint y: 757, distance: 347.5
click at [216, 378] on html "Room Reservations Room Reservations are available at the Clarion in Minot, ND 2…" at bounding box center [656, 450] width 880 height 145
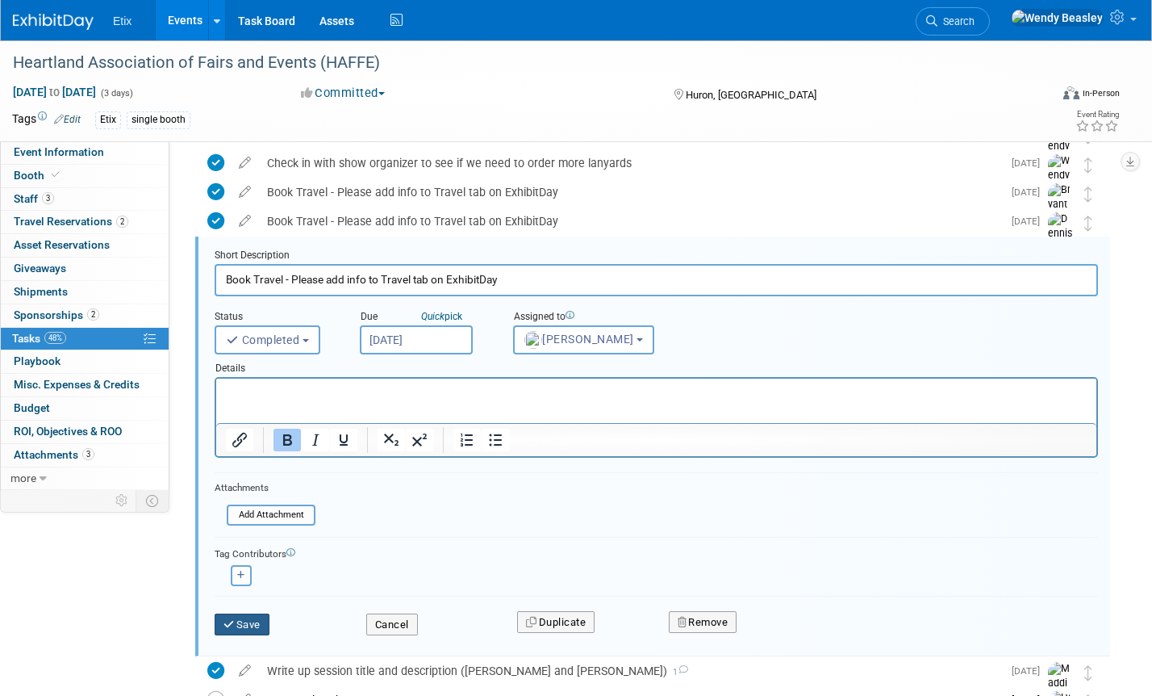
click at [249, 624] on button "Save" at bounding box center [242, 624] width 55 height 23
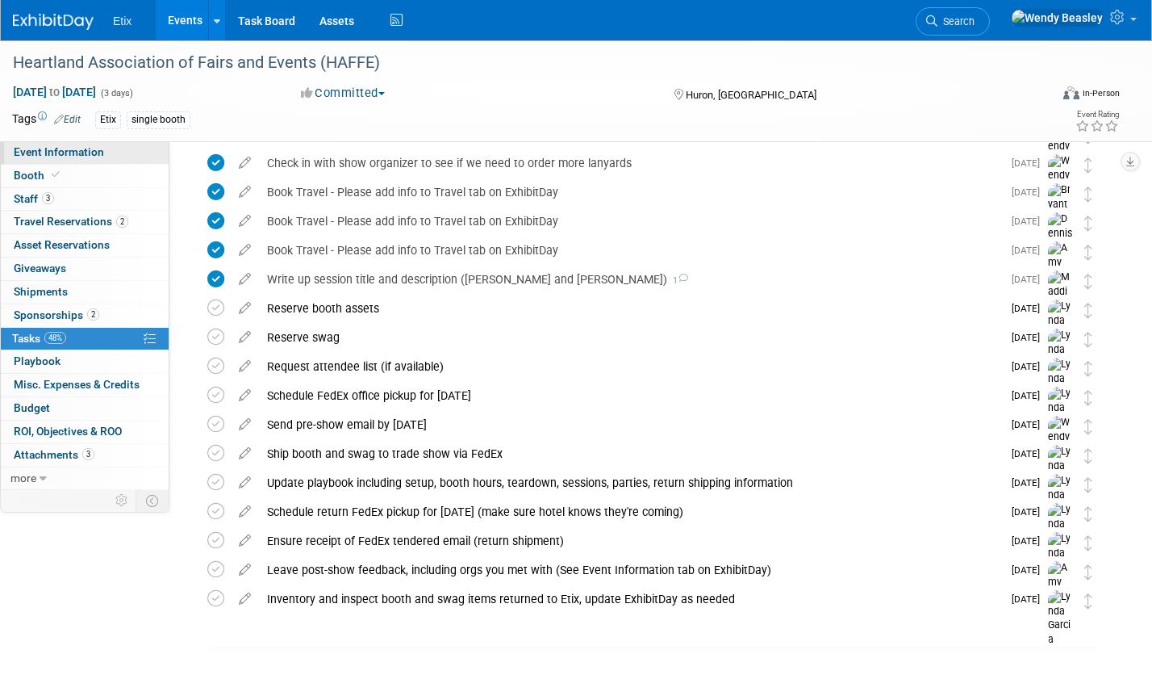
click at [64, 150] on span "Event Information" at bounding box center [59, 151] width 90 height 13
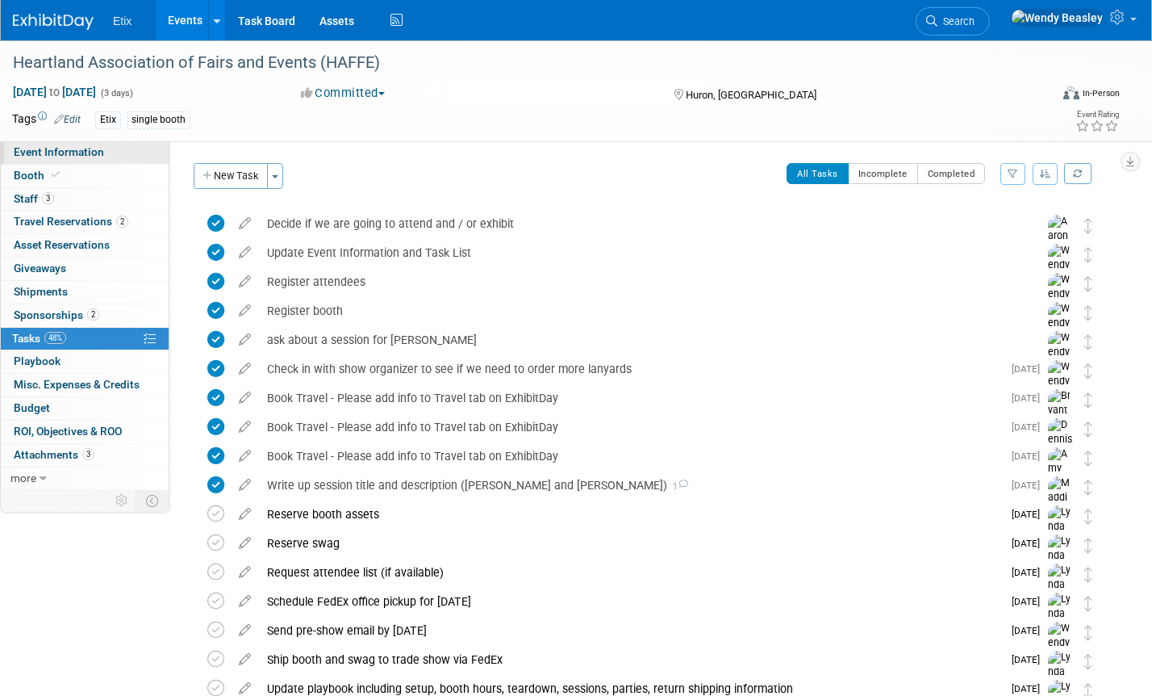
select select "No"
